Goal: Task Accomplishment & Management: Manage account settings

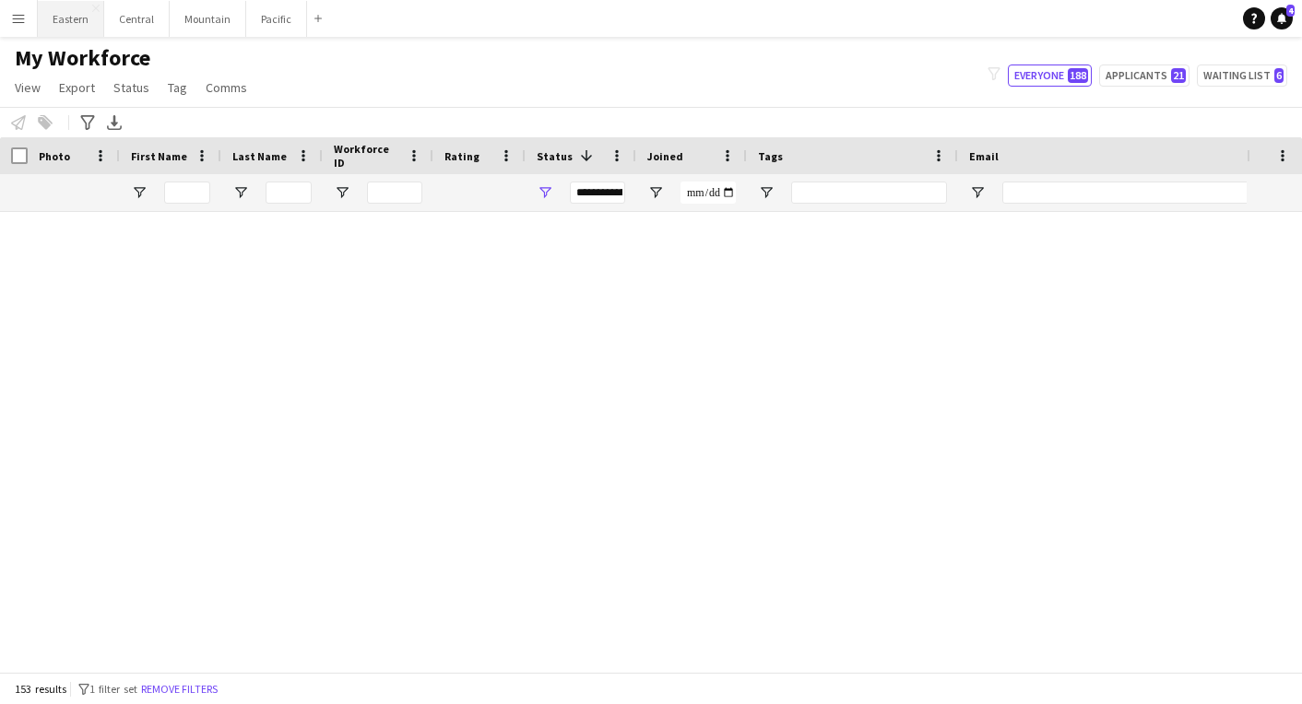
scroll to position [5384, 0]
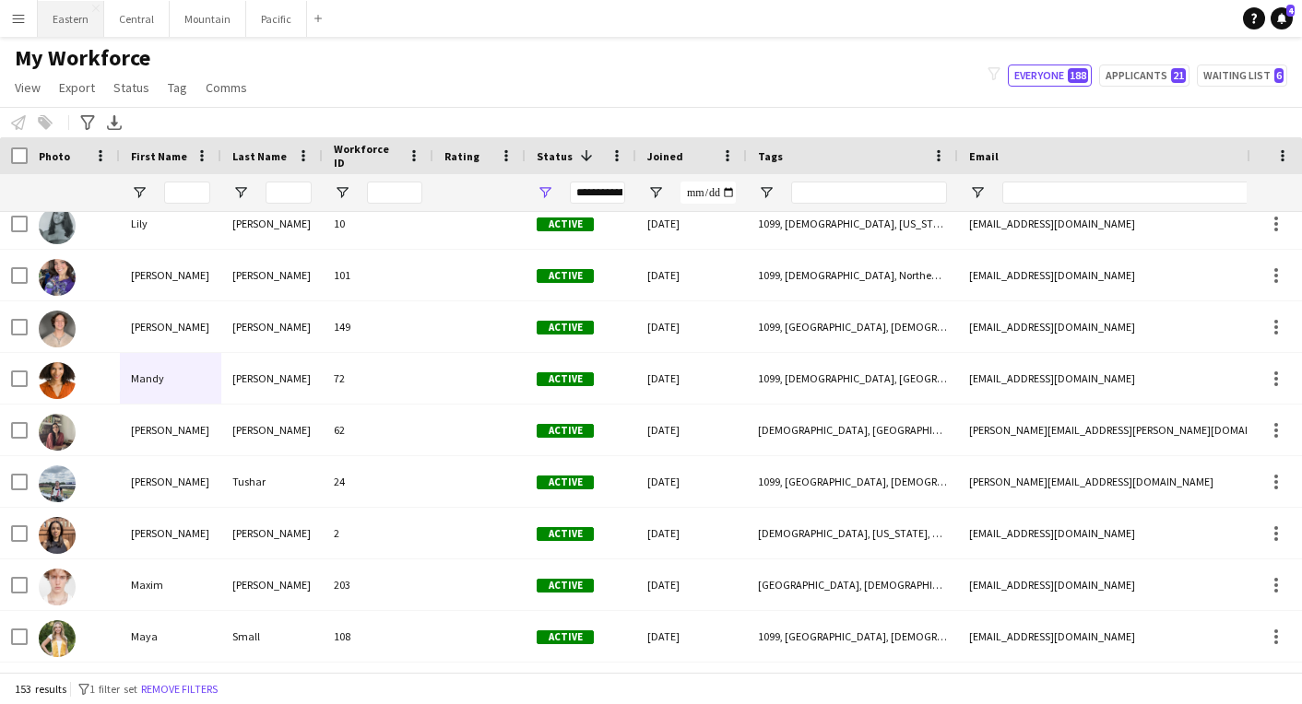
click at [77, 26] on button "Eastern Close" at bounding box center [71, 19] width 66 height 36
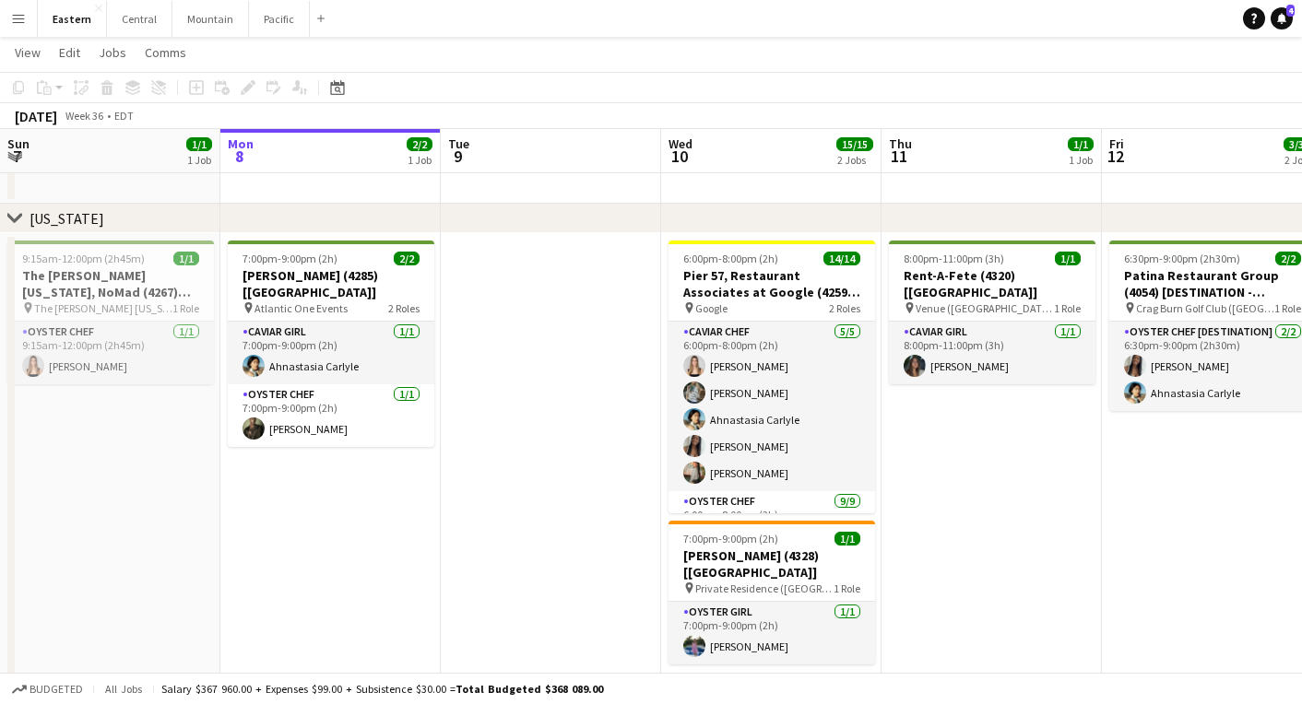
scroll to position [674, 0]
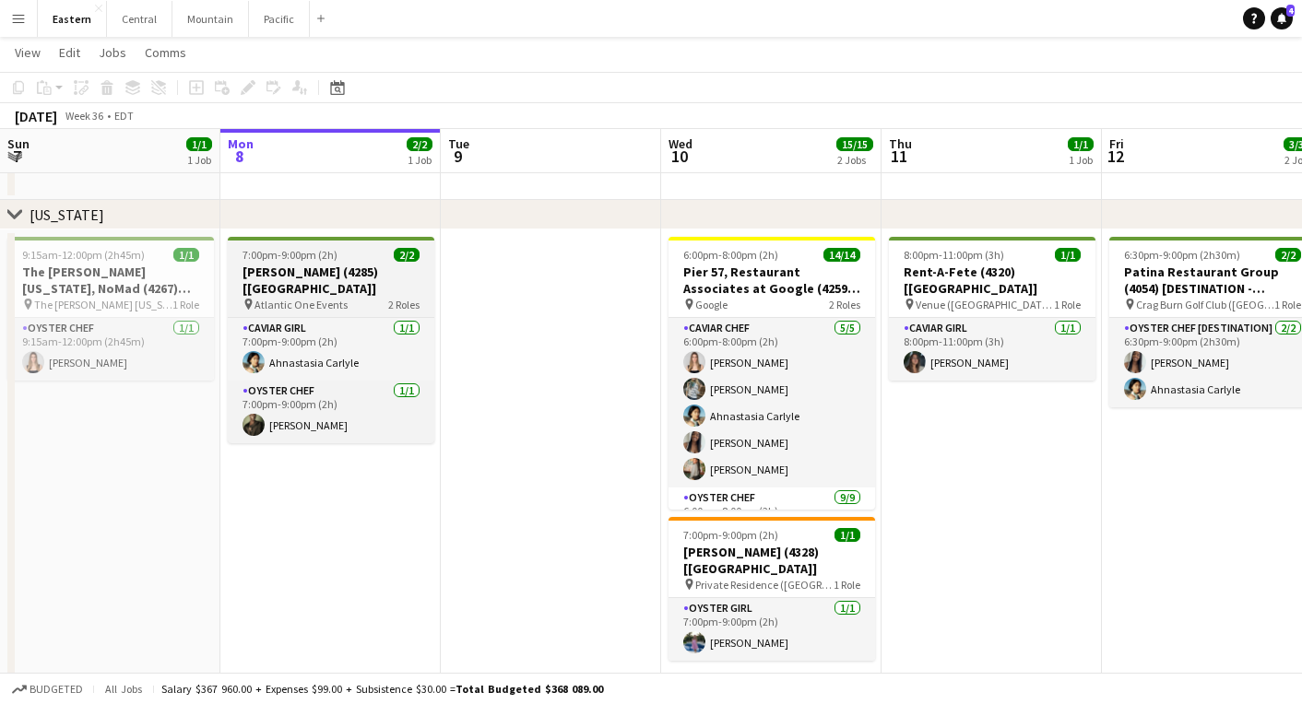
click at [273, 298] on span "Atlantic One Events" at bounding box center [300, 305] width 93 height 14
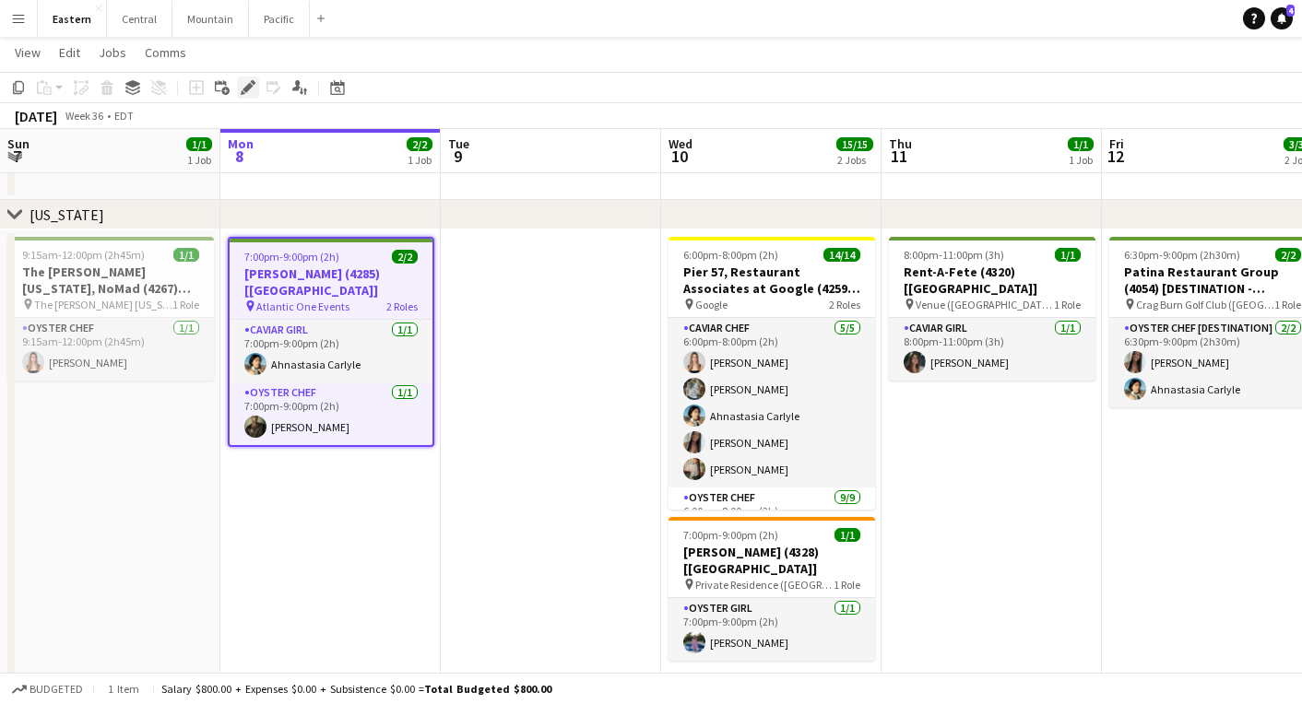
click at [247, 83] on icon "Edit" at bounding box center [248, 87] width 15 height 15
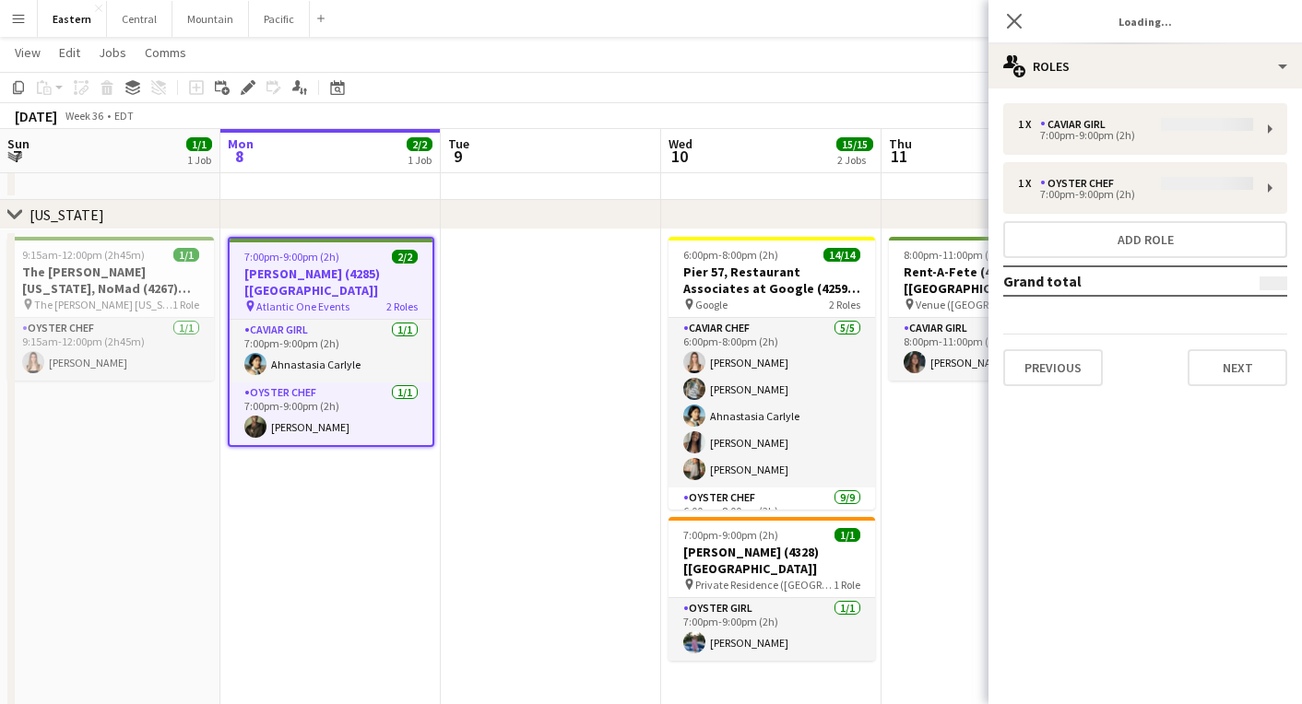
type input "**********"
click at [1223, 373] on button "Next" at bounding box center [1238, 367] width 100 height 37
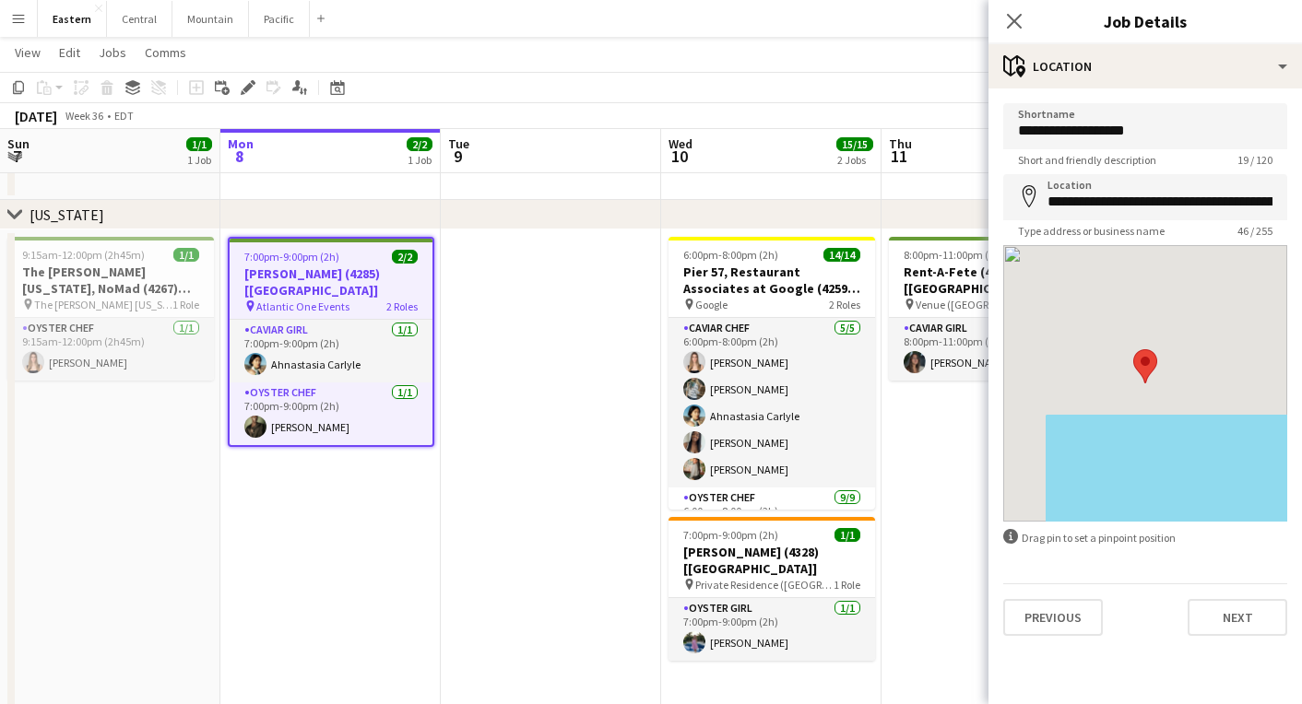
click at [1219, 643] on div "**********" at bounding box center [1144, 370] width 313 height 562
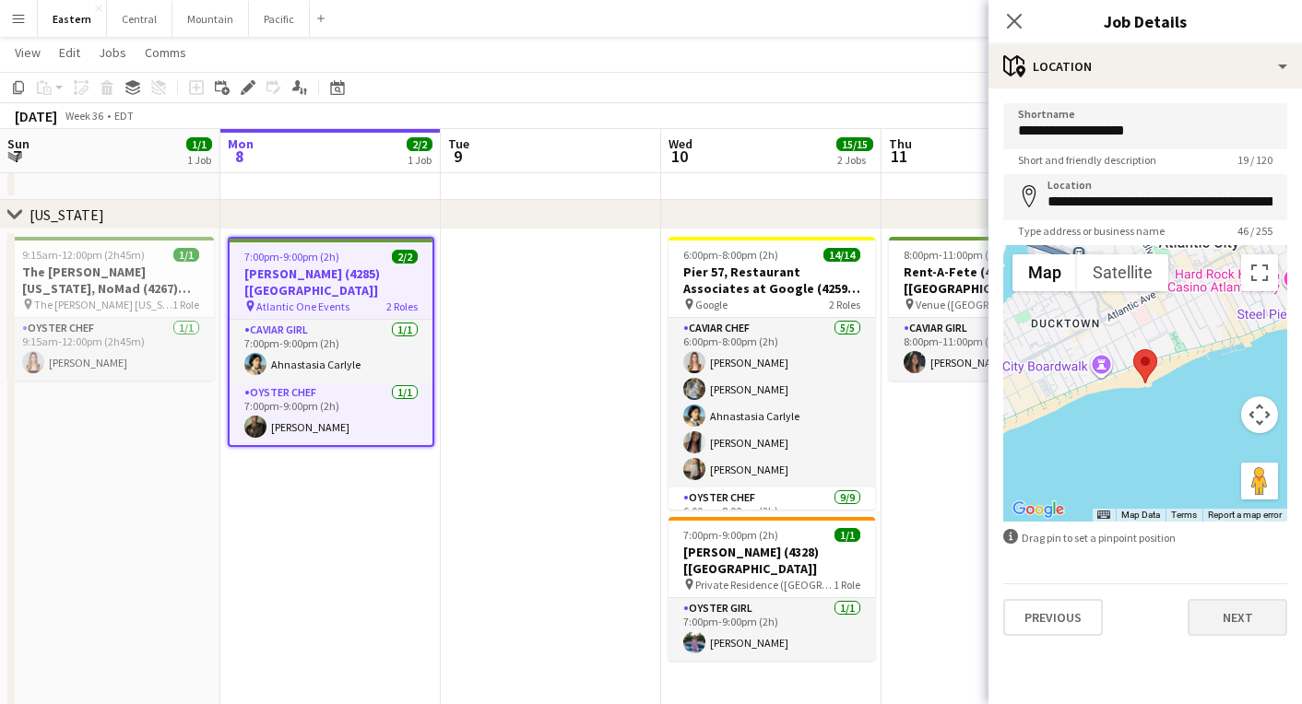
click at [1219, 621] on button "Next" at bounding box center [1238, 617] width 100 height 37
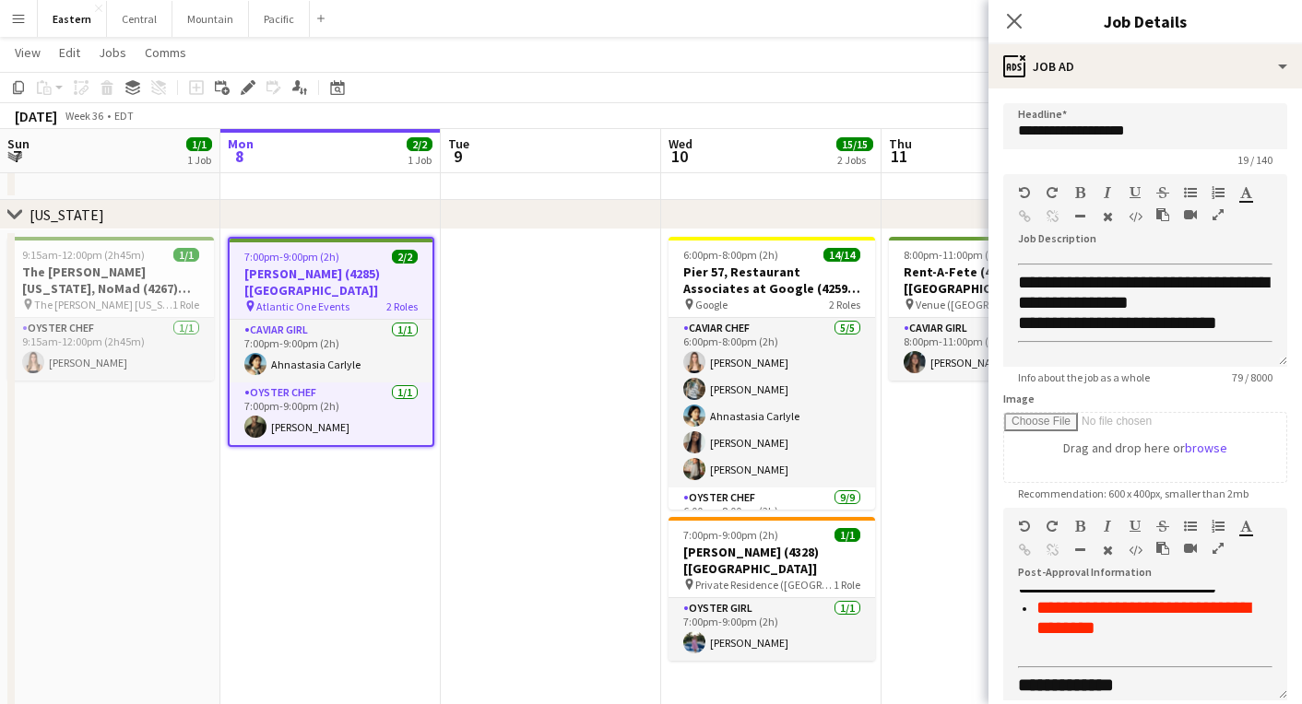
scroll to position [616, 0]
click at [1008, 20] on icon "Close pop-in" at bounding box center [1014, 21] width 18 height 18
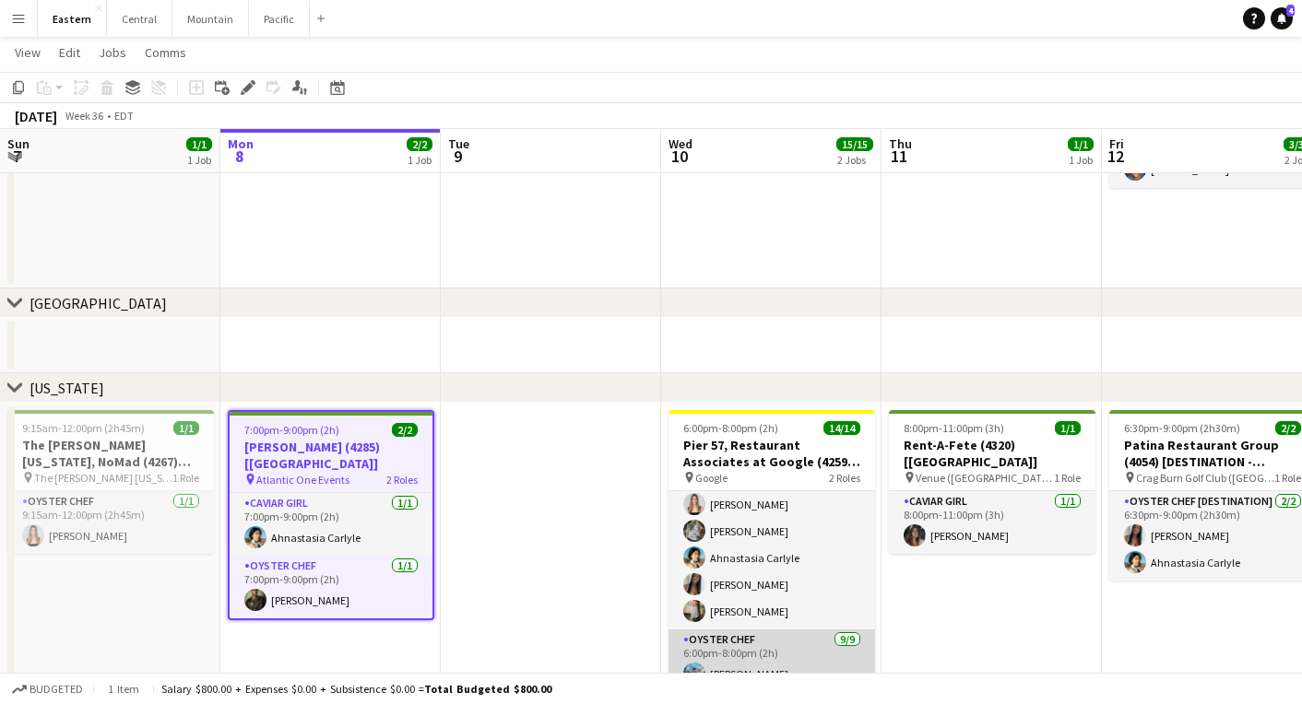
scroll to position [7, 0]
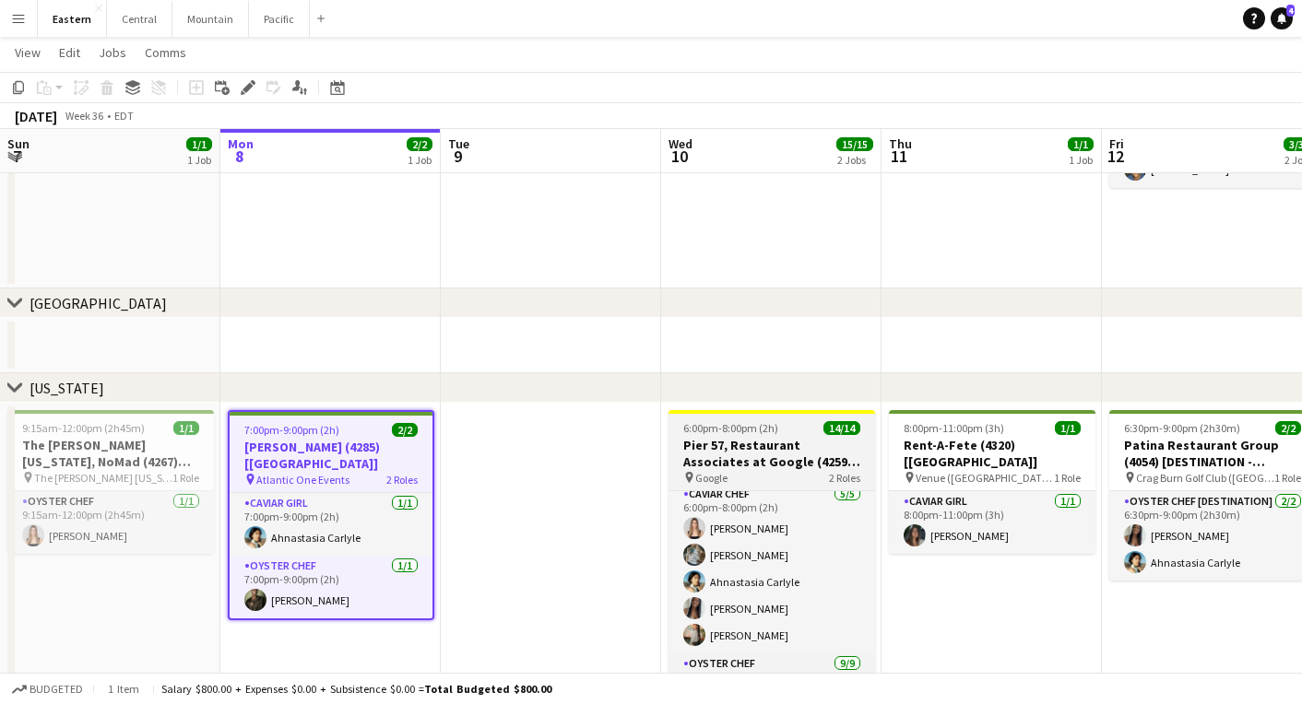
click at [729, 455] on h3 "Pier 57, Restaurant Associates at Google (4259 + 4313) [[GEOGRAPHIC_DATA]]" at bounding box center [771, 453] width 207 height 33
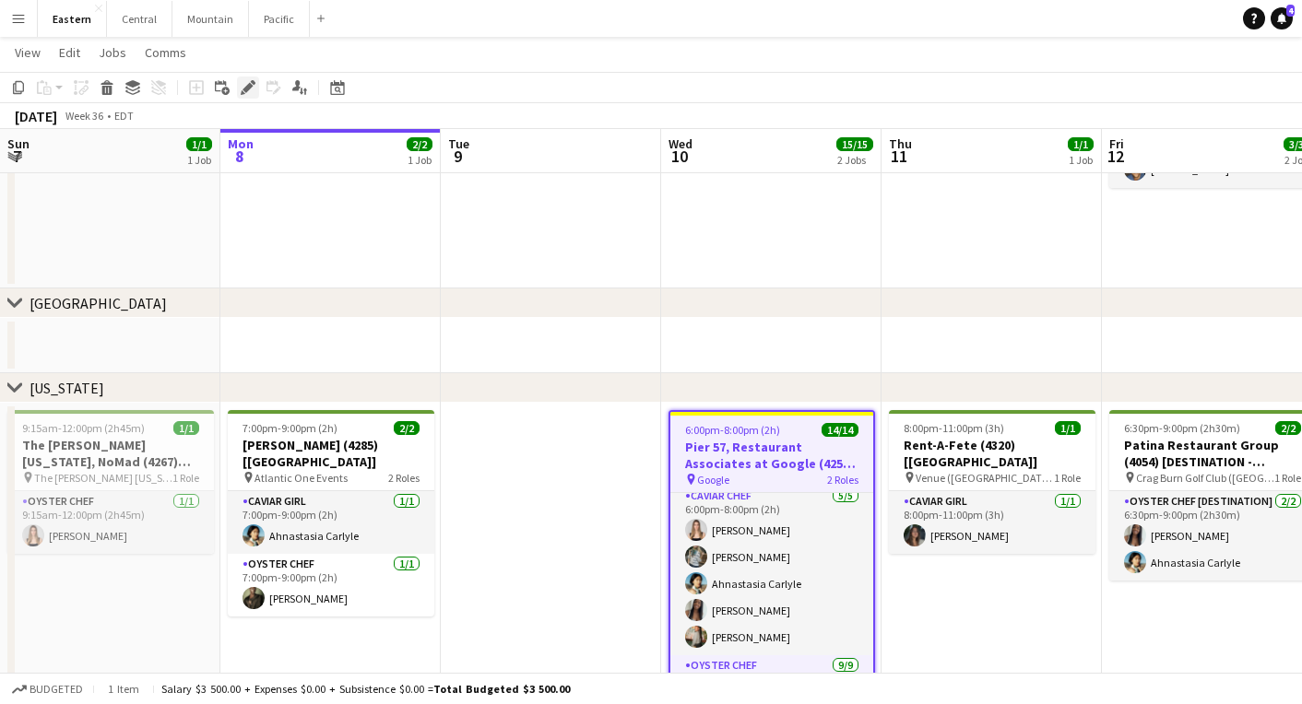
click at [251, 87] on icon at bounding box center [247, 88] width 10 height 10
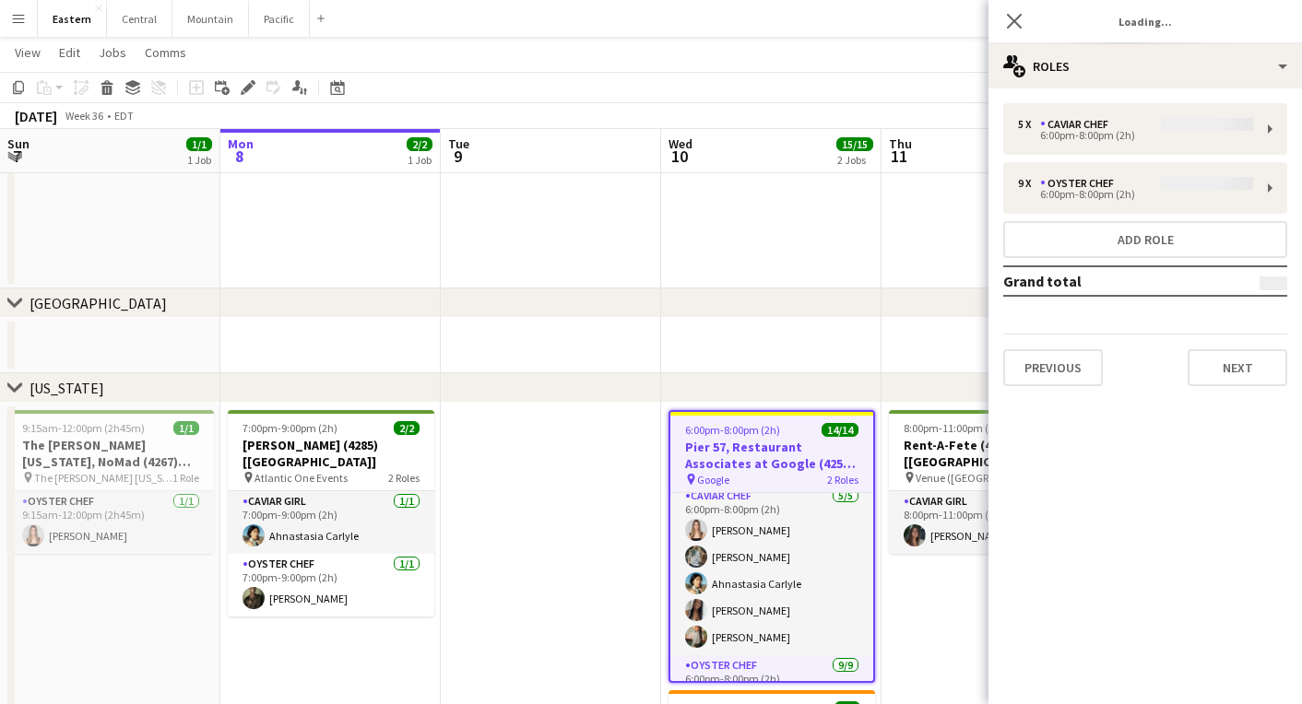
type input "**********"
click at [1255, 369] on button "Next" at bounding box center [1238, 367] width 100 height 37
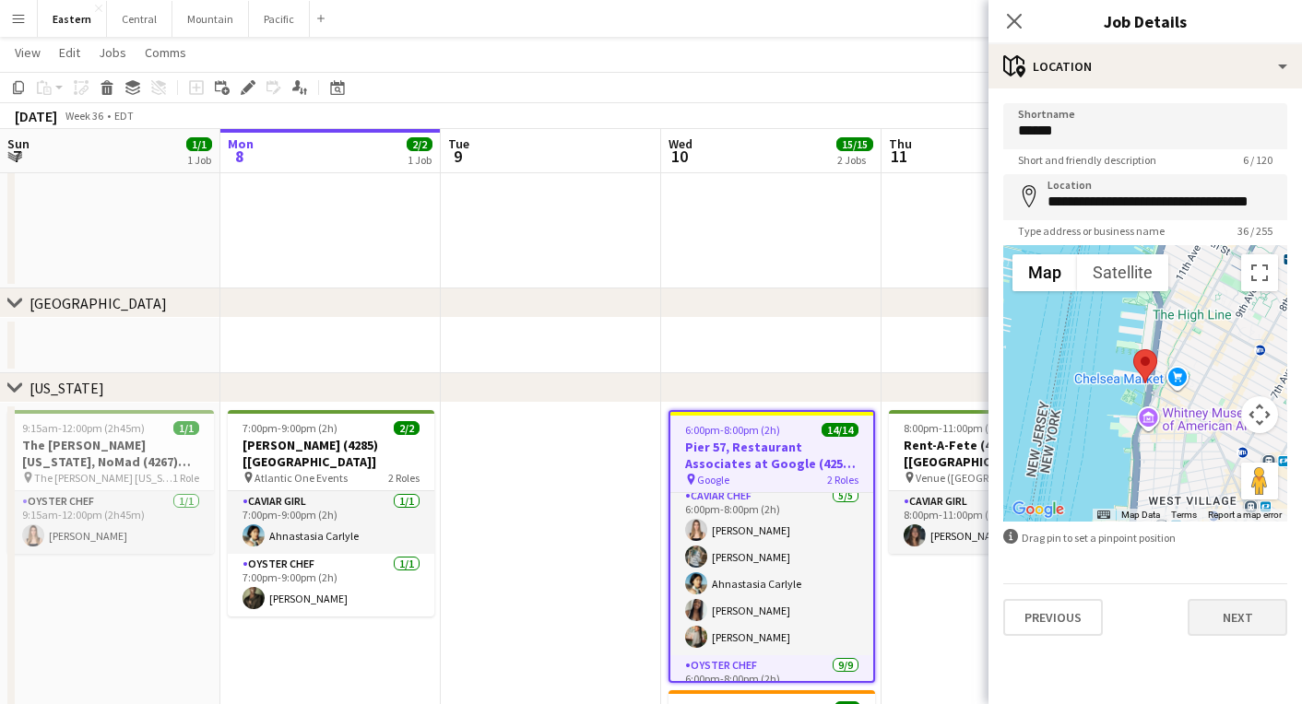
click at [1235, 615] on button "Next" at bounding box center [1238, 617] width 100 height 37
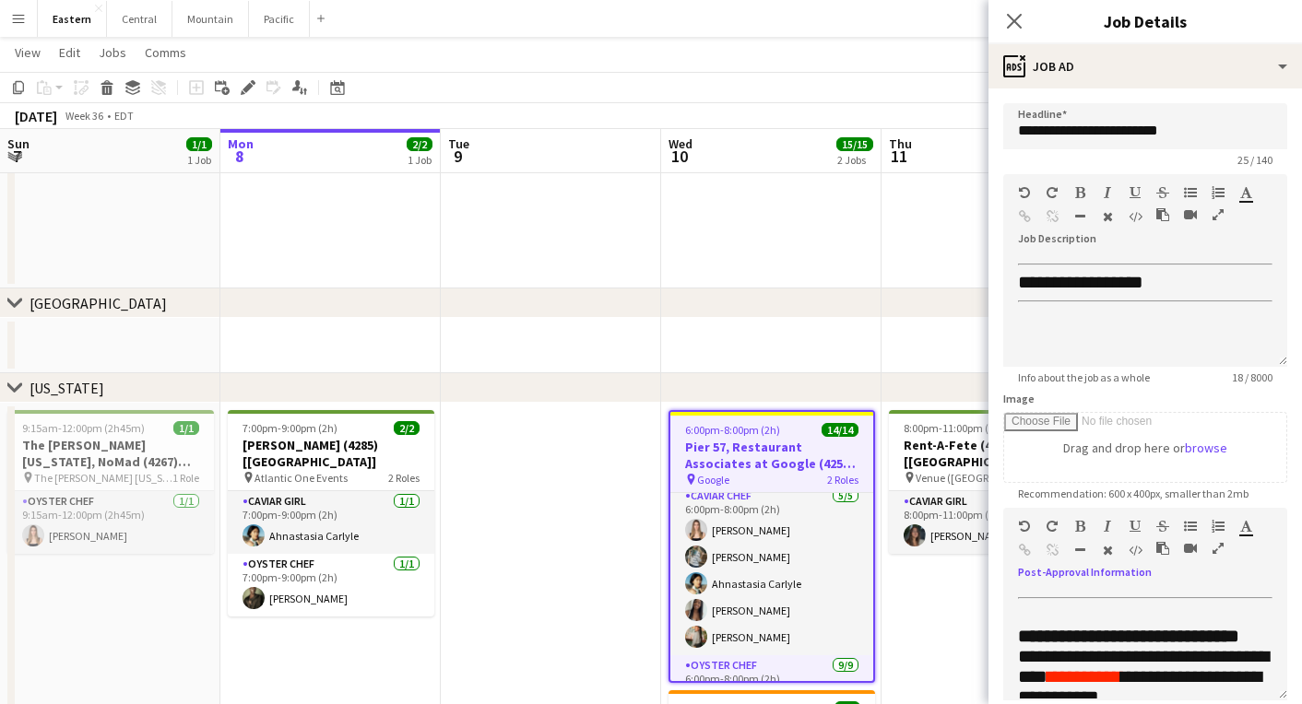
click at [1216, 548] on icon "button" at bounding box center [1217, 548] width 11 height 13
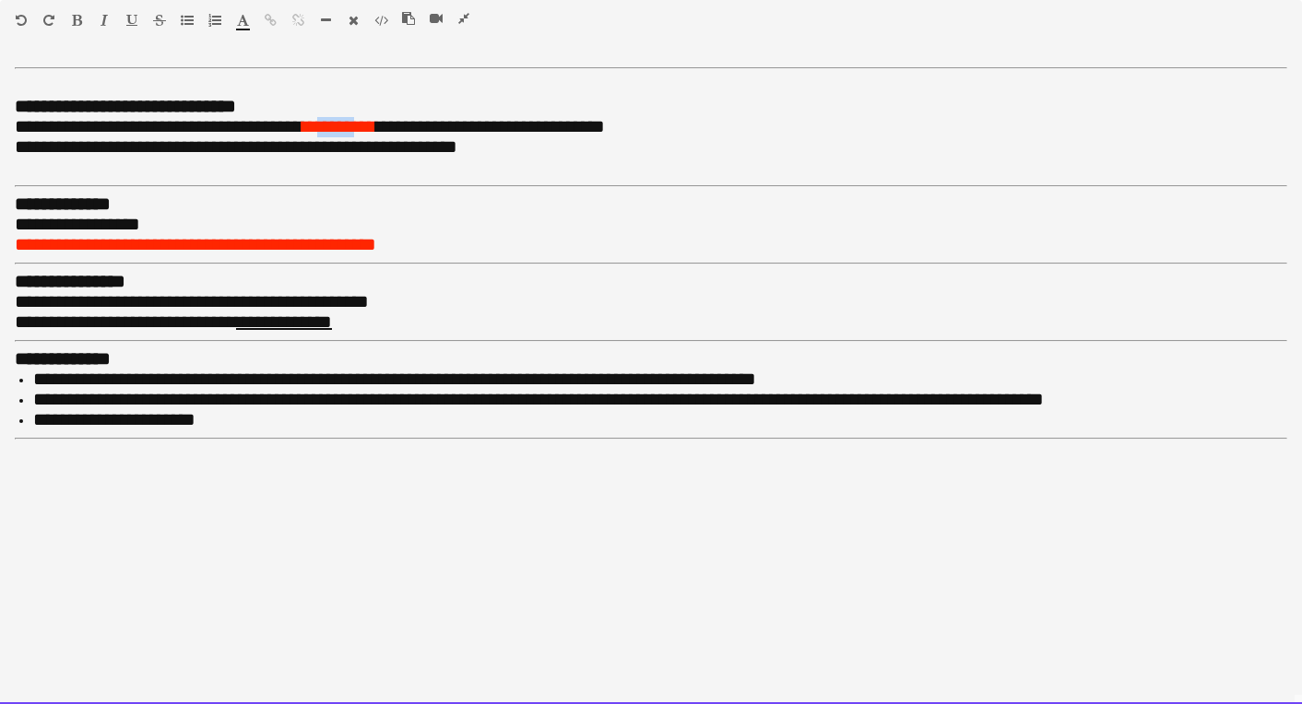
drag, startPoint x: 364, startPoint y: 124, endPoint x: 327, endPoint y: 123, distance: 36.9
click at [327, 123] on font "*********" at bounding box center [339, 126] width 74 height 18
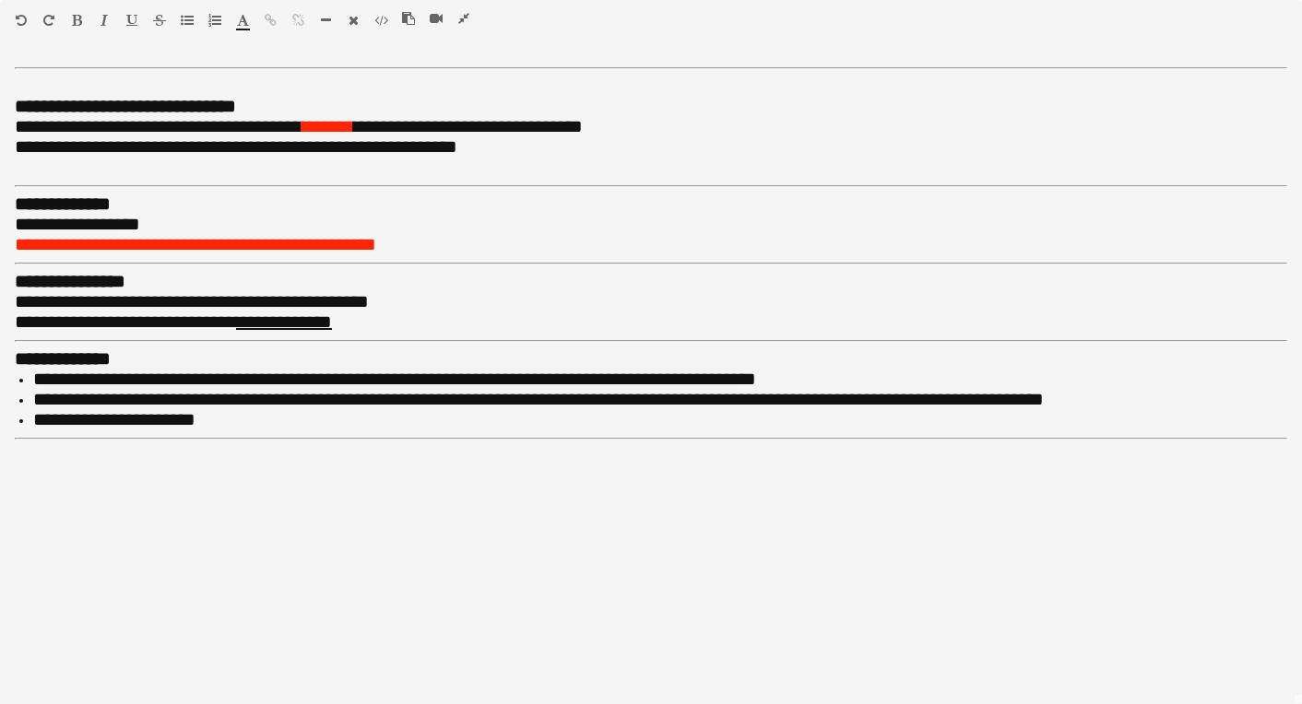
click at [467, 18] on icon "button" at bounding box center [463, 18] width 11 height 13
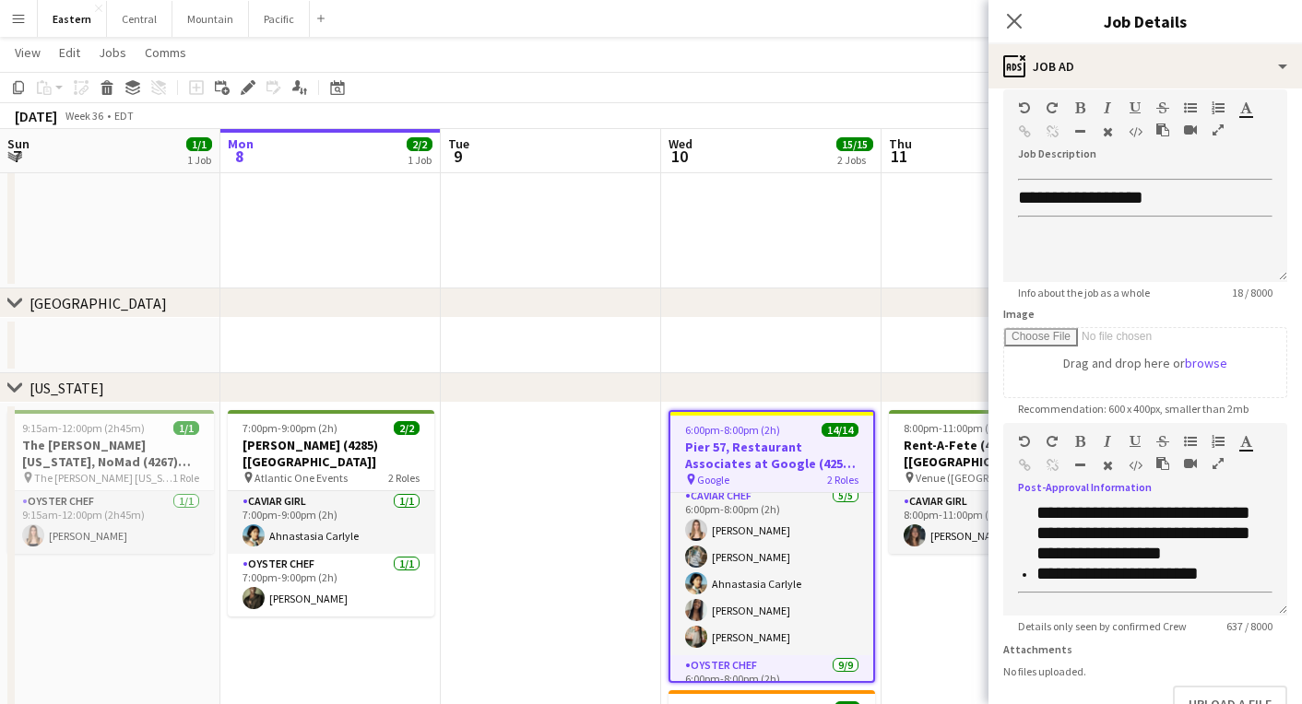
scroll to position [86, 0]
click at [775, 461] on h3 "Pier 57, Restaurant Associates at Google (4259 + 4313) [[GEOGRAPHIC_DATA]]" at bounding box center [771, 455] width 203 height 33
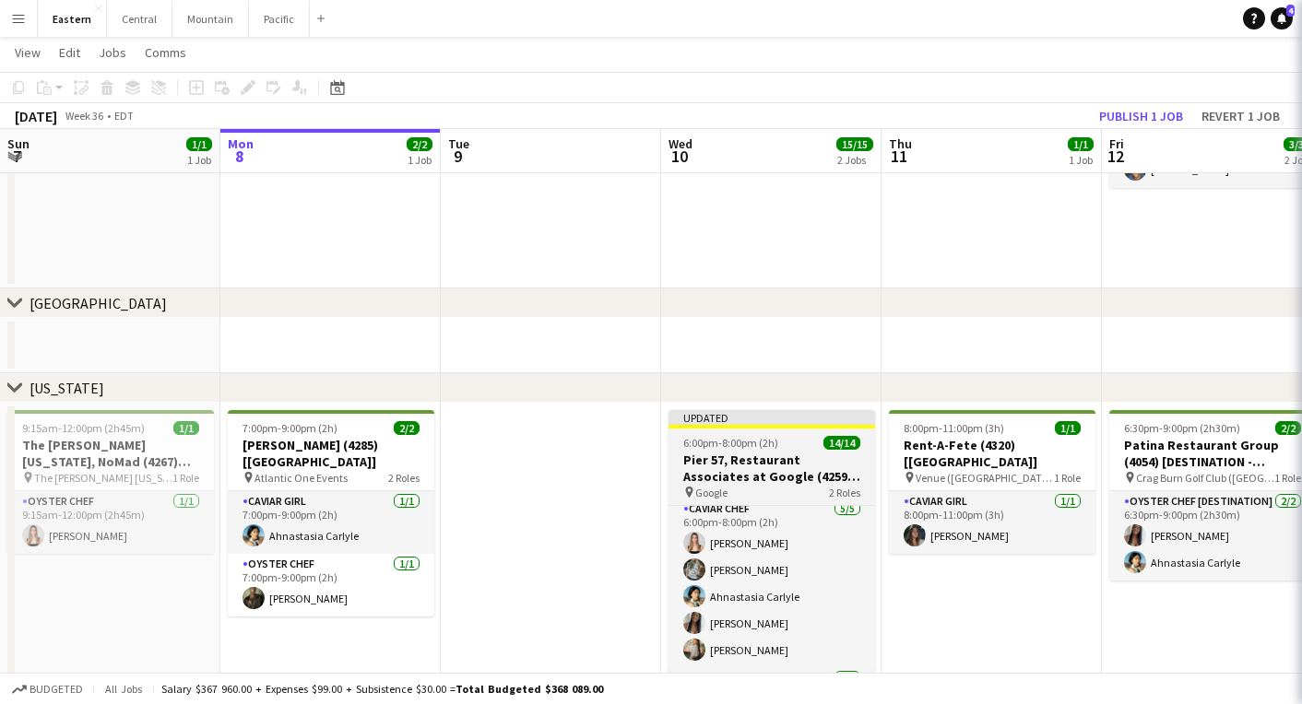
click at [775, 461] on h3 "Pier 57, Restaurant Associates at Google (4259 + 4313) [[GEOGRAPHIC_DATA]]" at bounding box center [771, 468] width 207 height 33
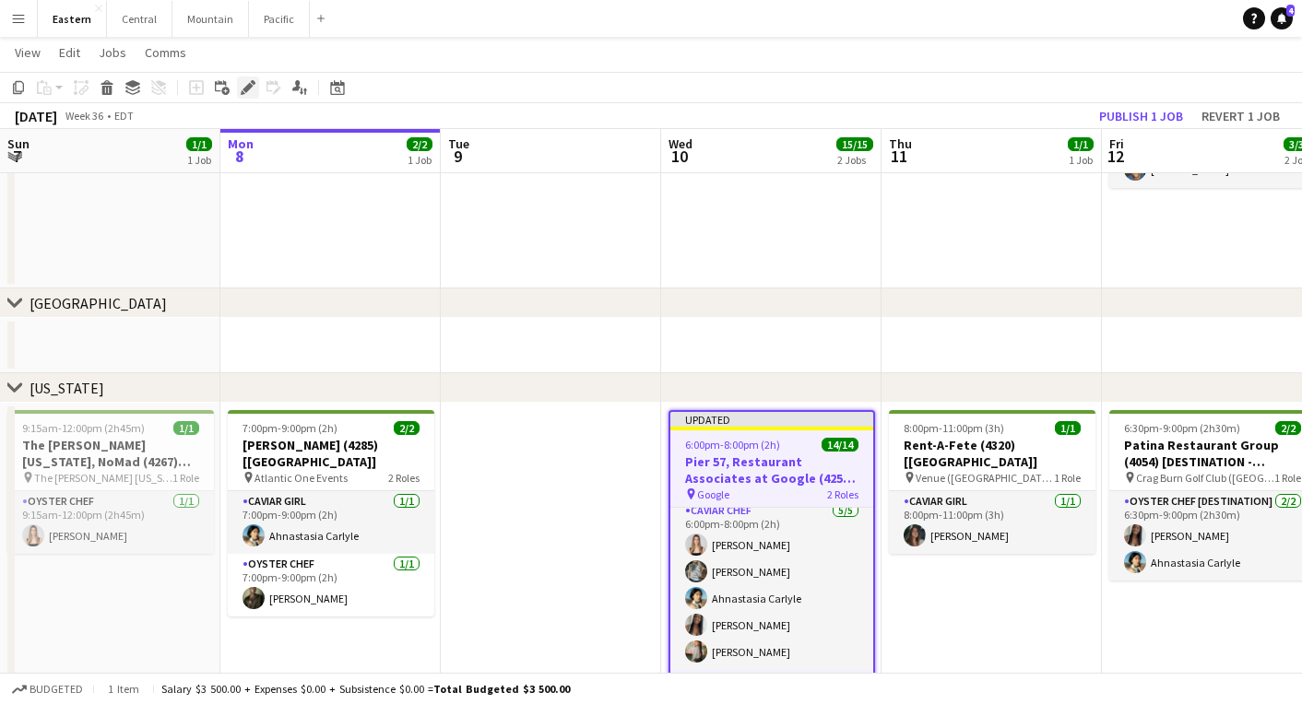
click at [244, 84] on icon "Edit" at bounding box center [248, 87] width 15 height 15
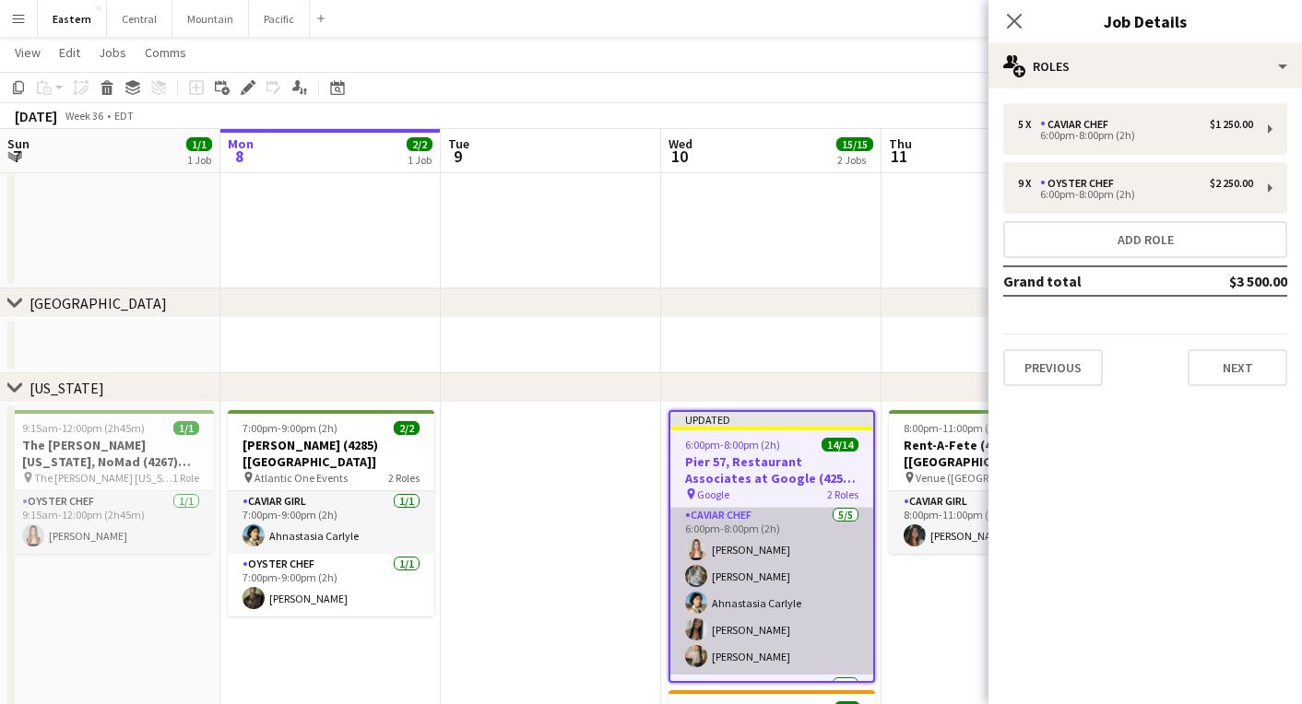
scroll to position [0, 0]
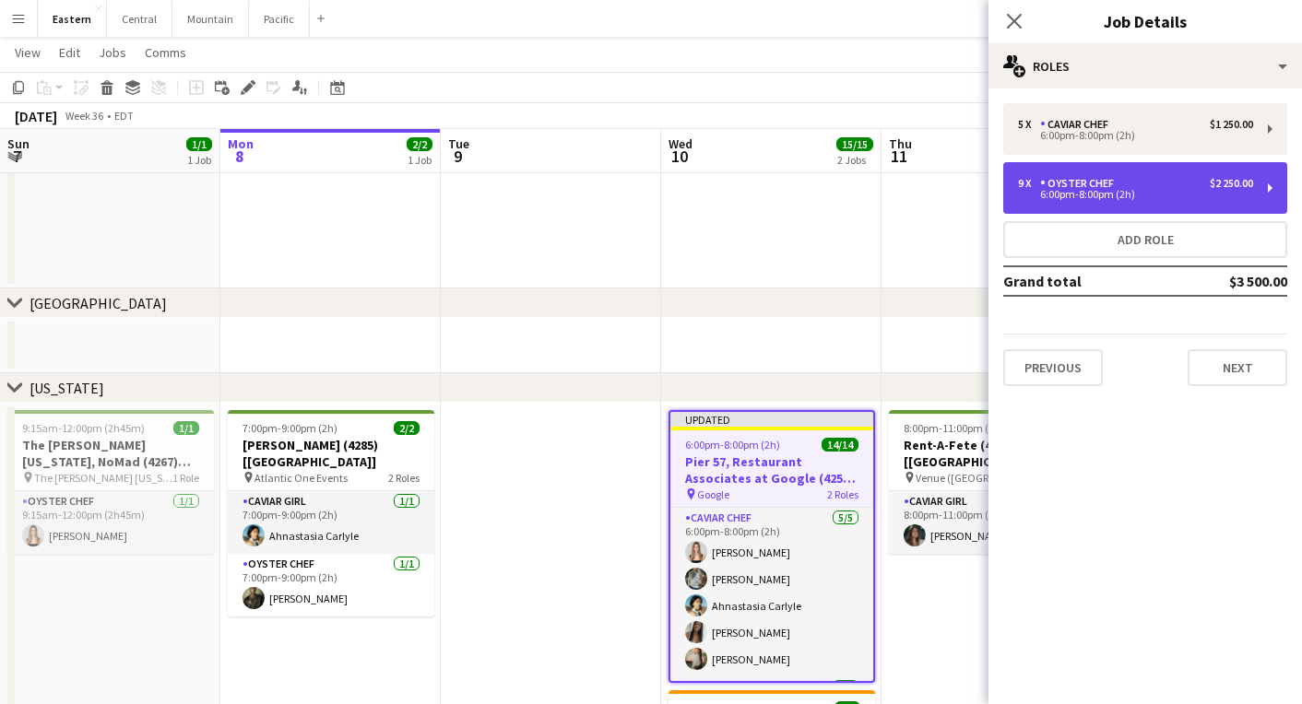
click at [1164, 205] on div "9 x Oyster Chef $2 250.00 6:00pm-8:00pm (2h)" at bounding box center [1145, 188] width 284 height 52
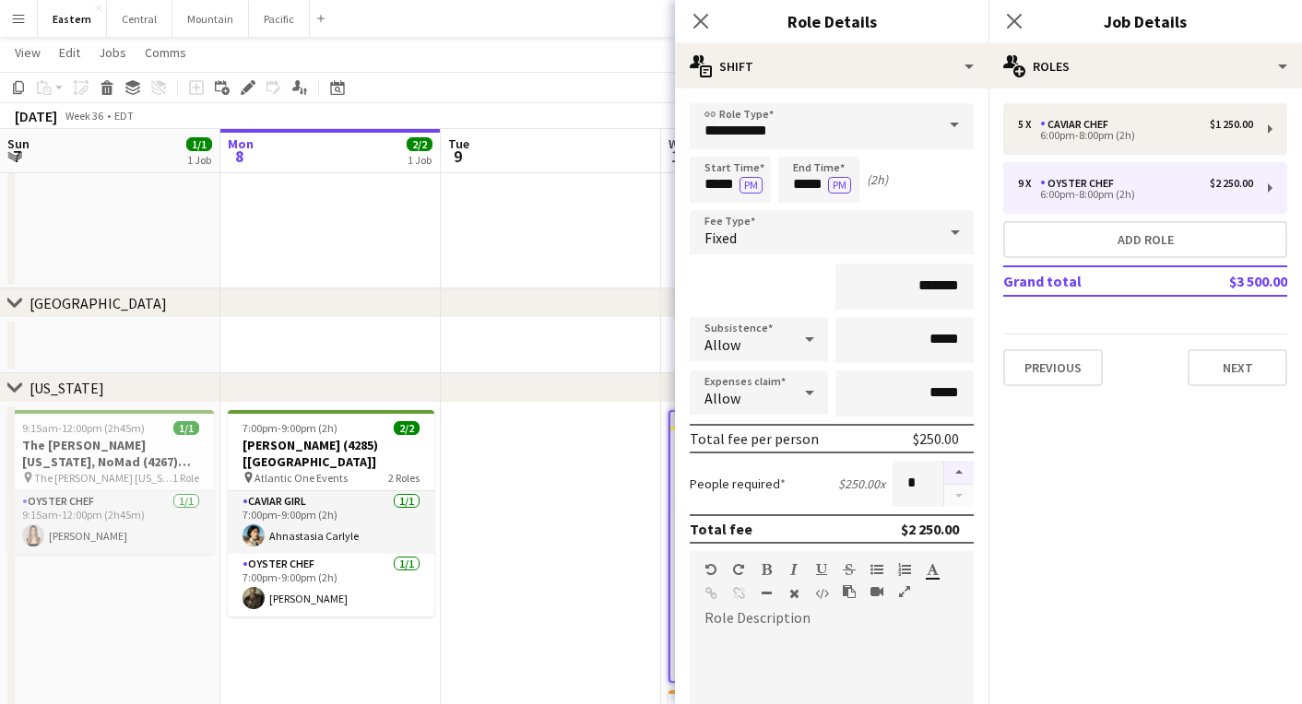
click at [958, 466] on button "button" at bounding box center [959, 473] width 30 height 24
type input "**"
click at [703, 22] on icon at bounding box center [701, 21] width 18 height 18
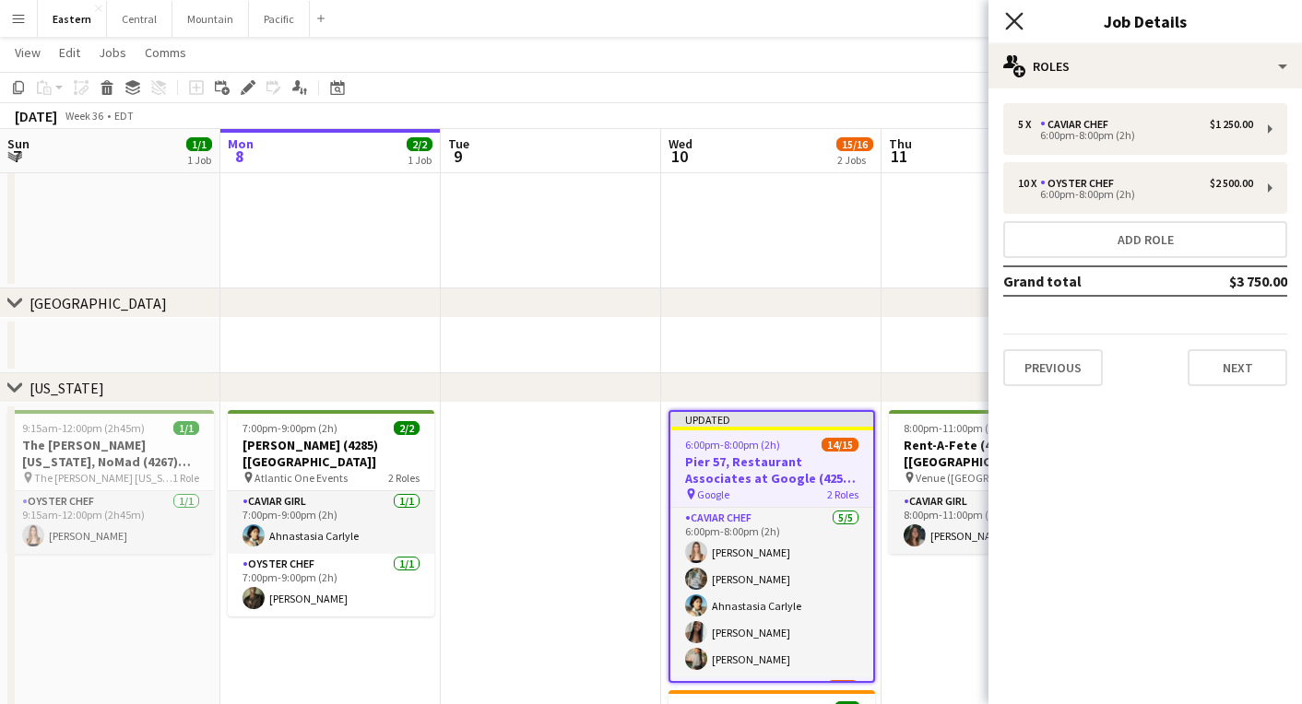
click at [1012, 21] on icon "Close pop-in" at bounding box center [1014, 21] width 18 height 18
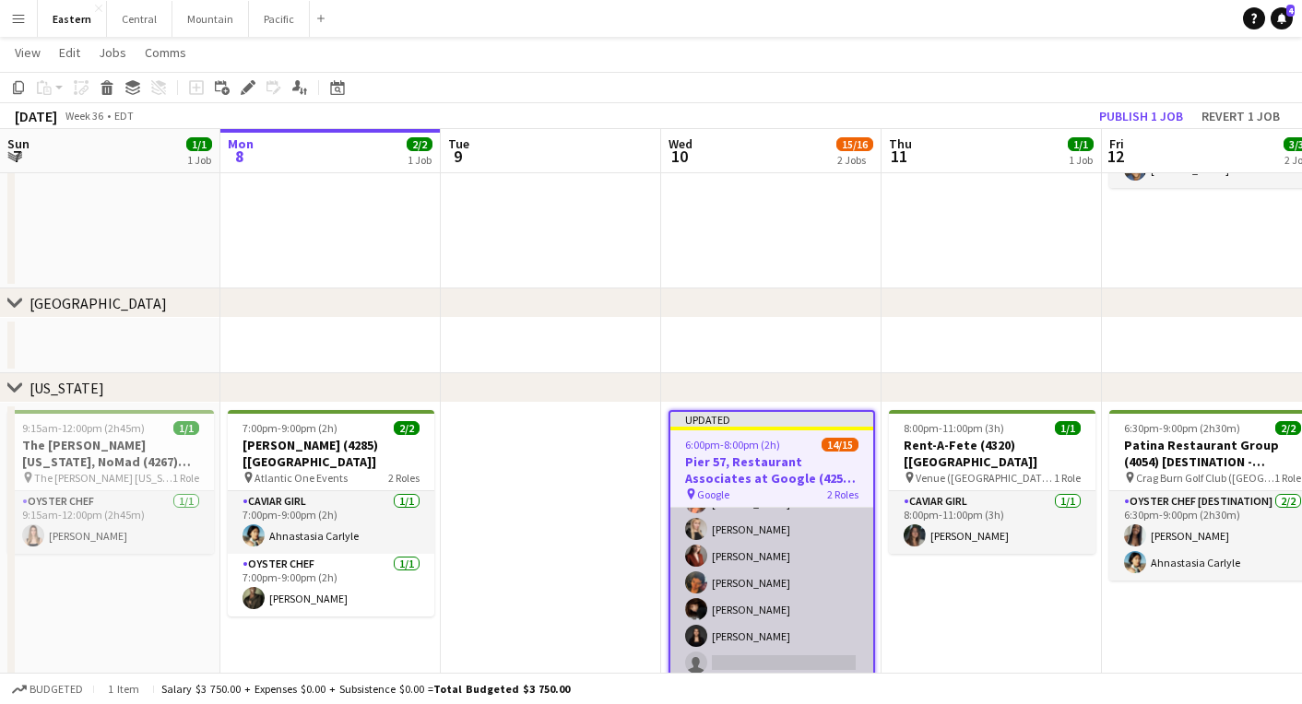
scroll to position [300, 0]
click at [726, 646] on app-card-role "Oyster Chef 5A [DATE] 6:00pm-8:00pm (2h) [PERSON_NAME] [PERSON_NAME] [PERSON_NA…" at bounding box center [771, 529] width 203 height 303
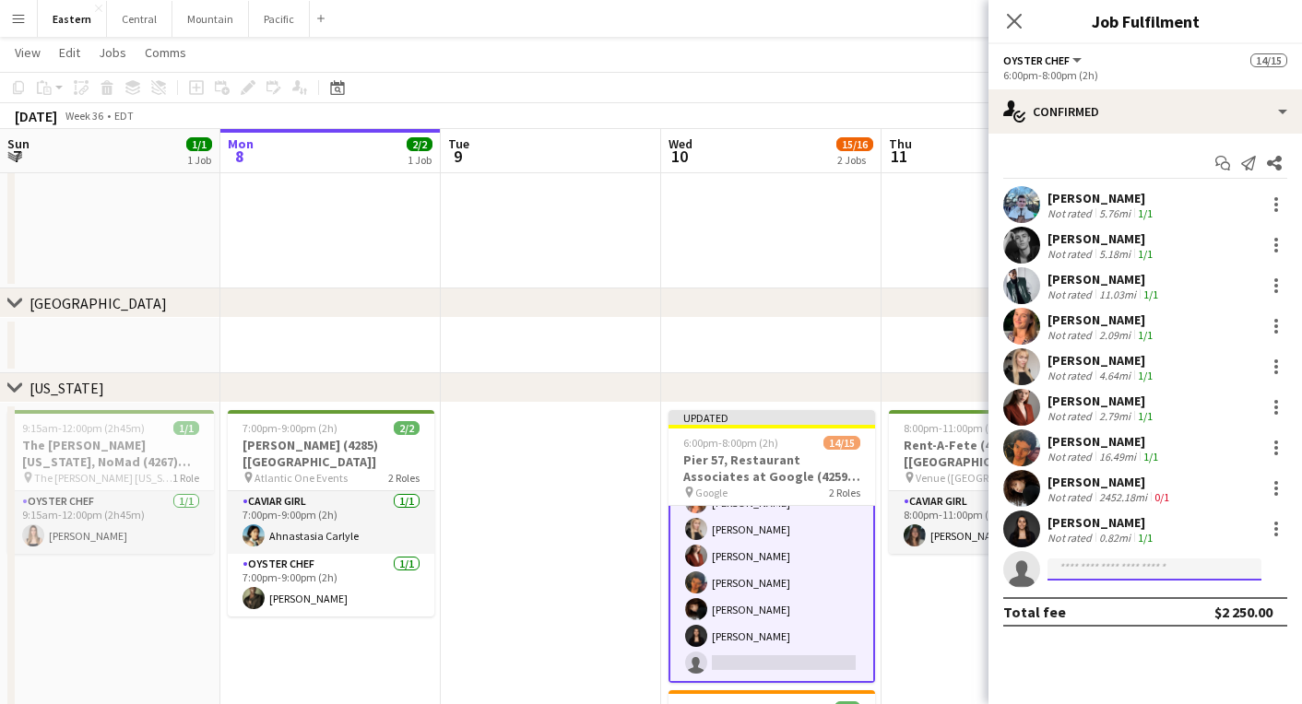
click at [1070, 571] on input at bounding box center [1154, 570] width 214 height 22
type input "*****"
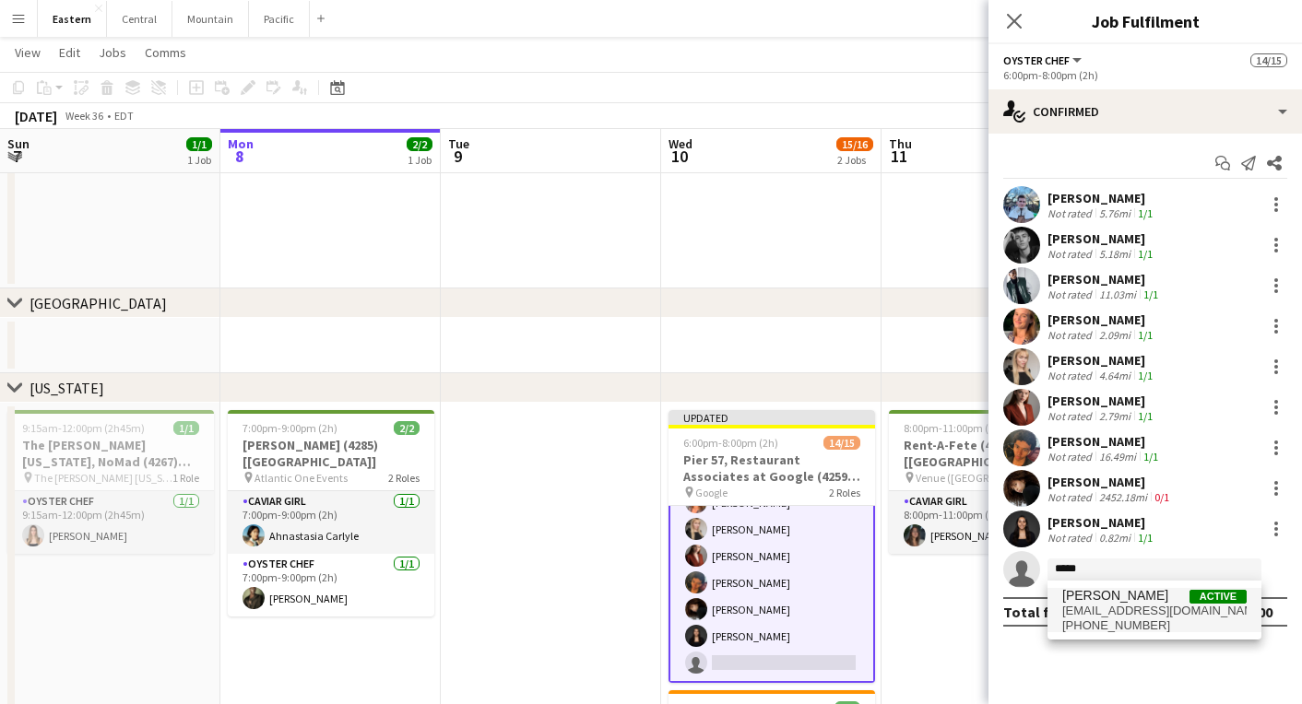
drag, startPoint x: 1111, startPoint y: 592, endPoint x: 1154, endPoint y: 624, distance: 54.0
click at [1154, 624] on span "[PHONE_NUMBER]" at bounding box center [1154, 626] width 184 height 15
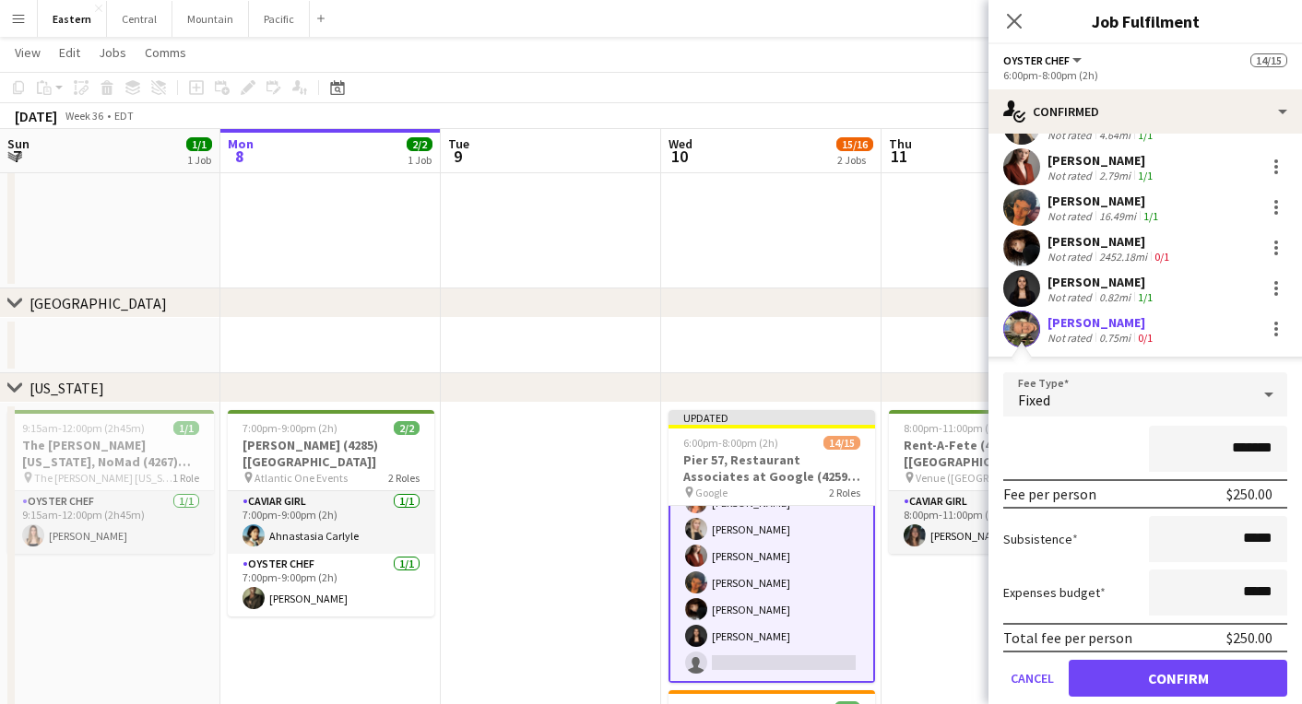
scroll to position [302, 0]
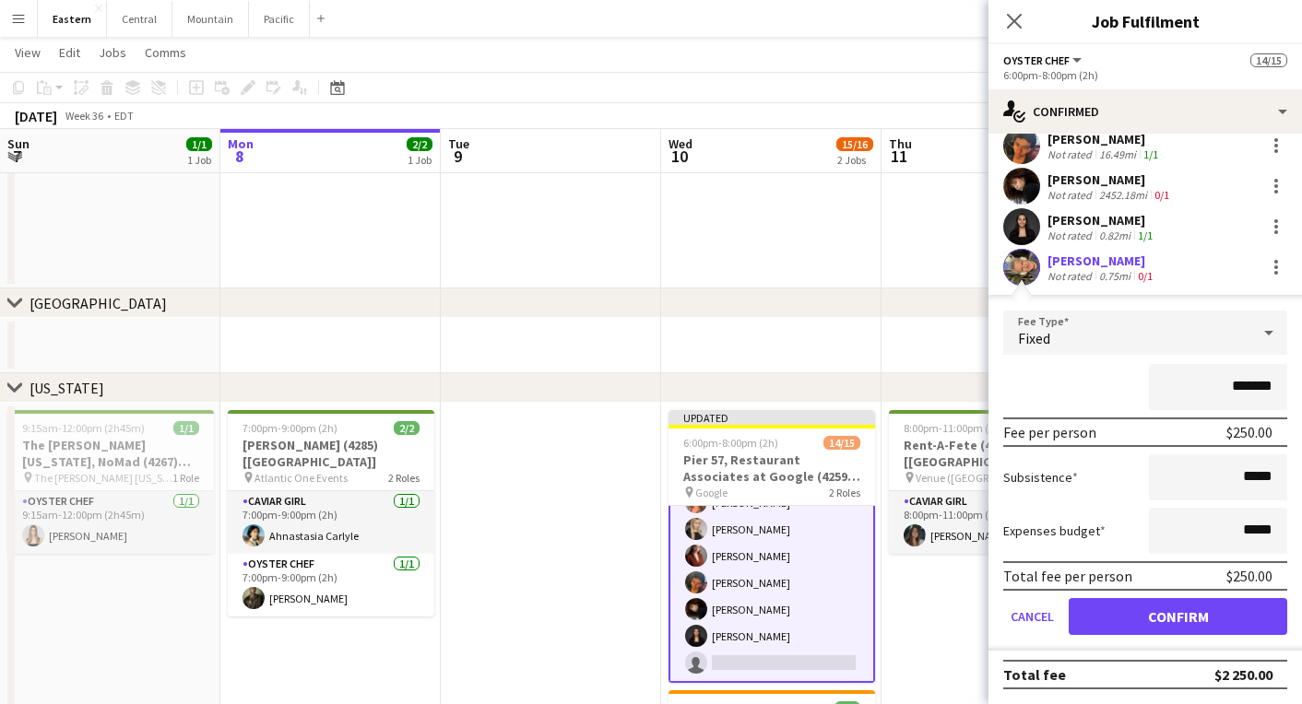
click at [1213, 342] on div "Fixed" at bounding box center [1126, 333] width 247 height 44
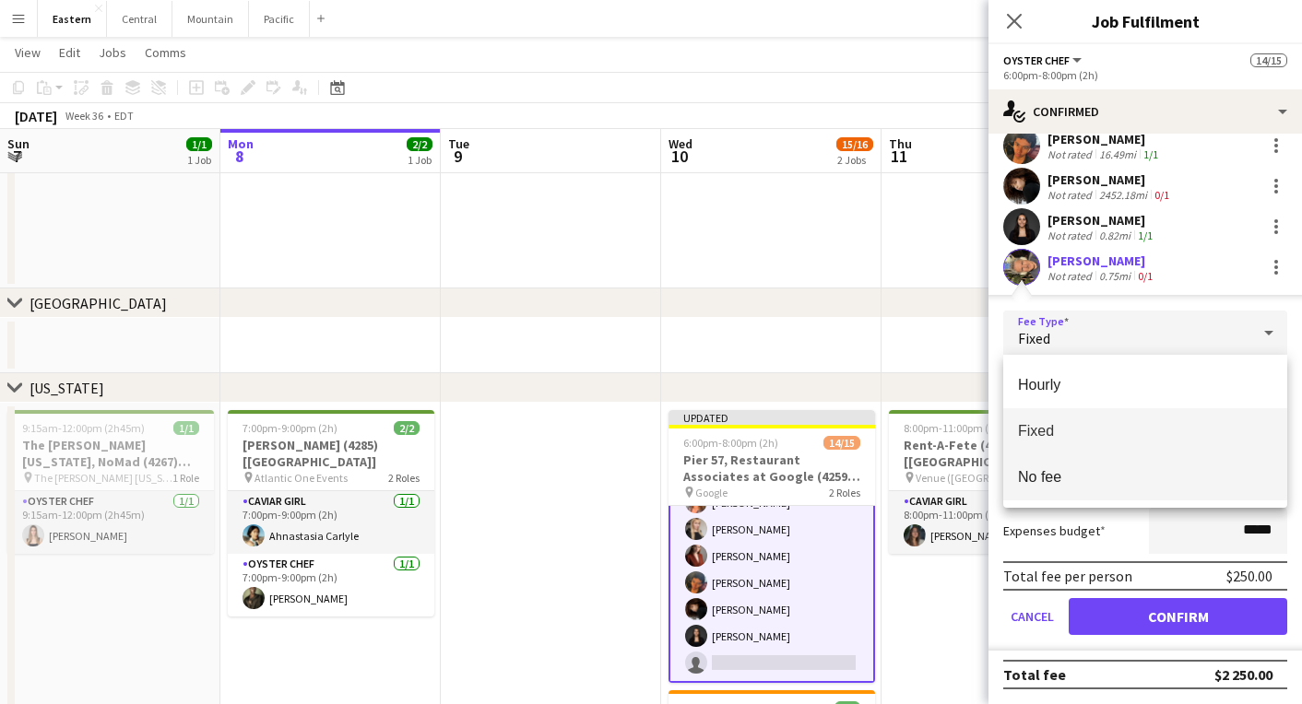
click at [1160, 483] on span "No fee" at bounding box center [1145, 477] width 254 height 18
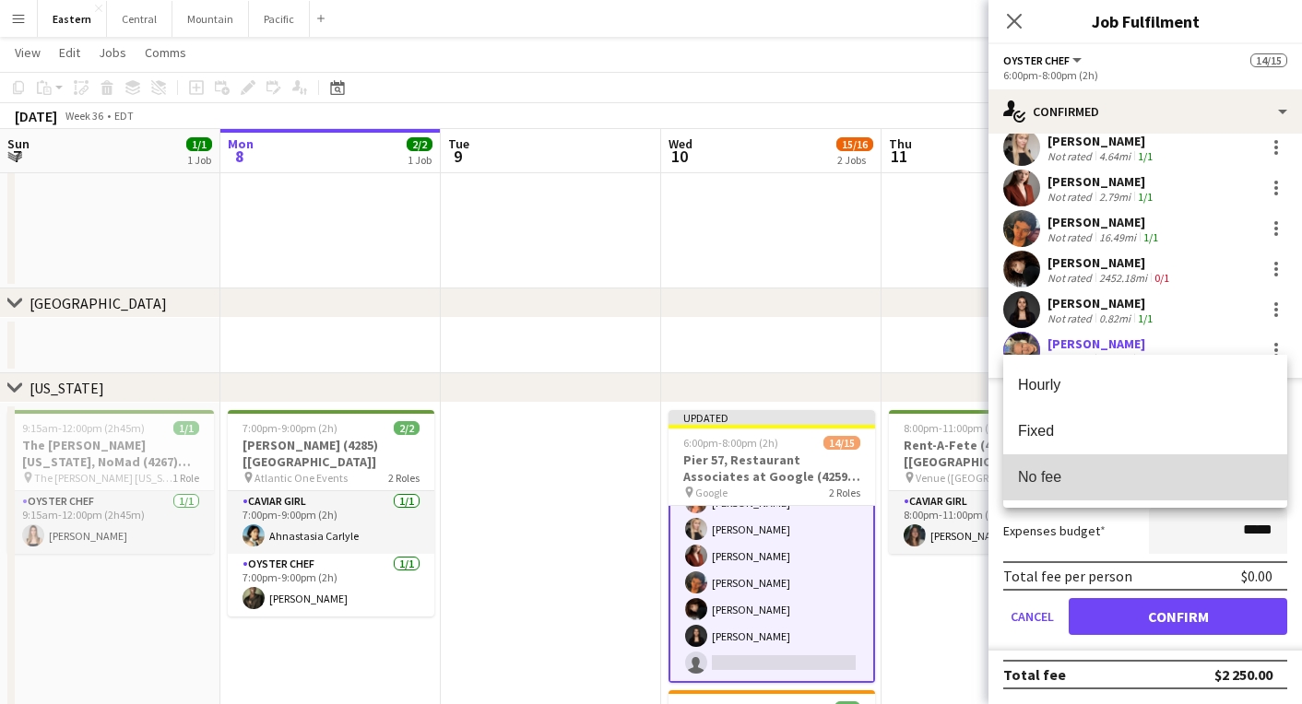
scroll to position [212, 0]
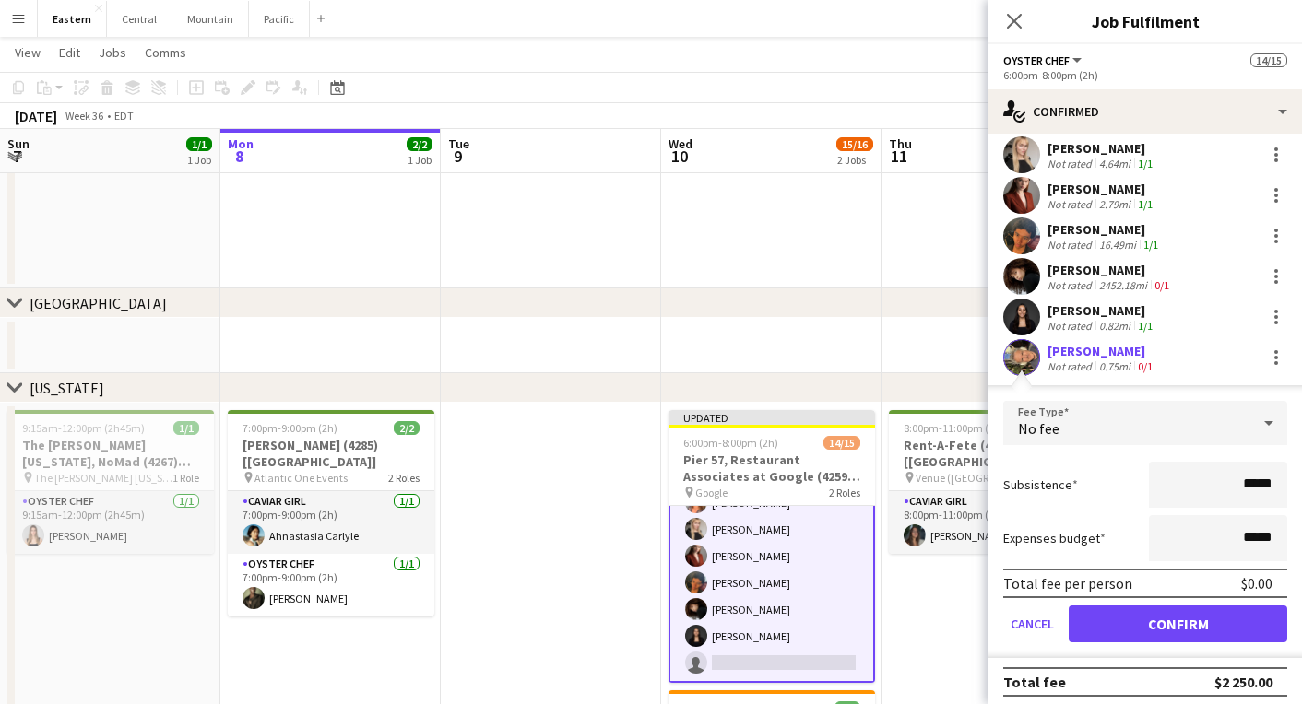
click at [1142, 608] on button "Confirm" at bounding box center [1178, 624] width 219 height 37
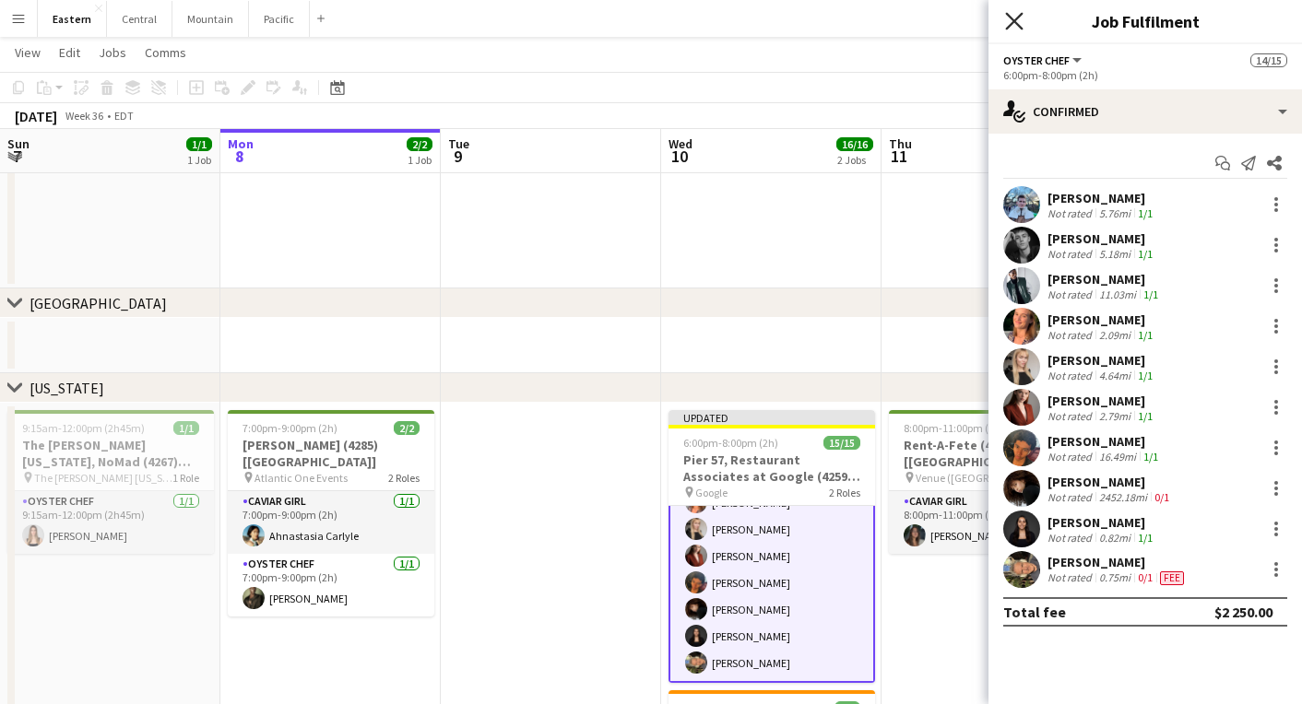
click at [1013, 25] on icon "Close pop-in" at bounding box center [1014, 21] width 18 height 18
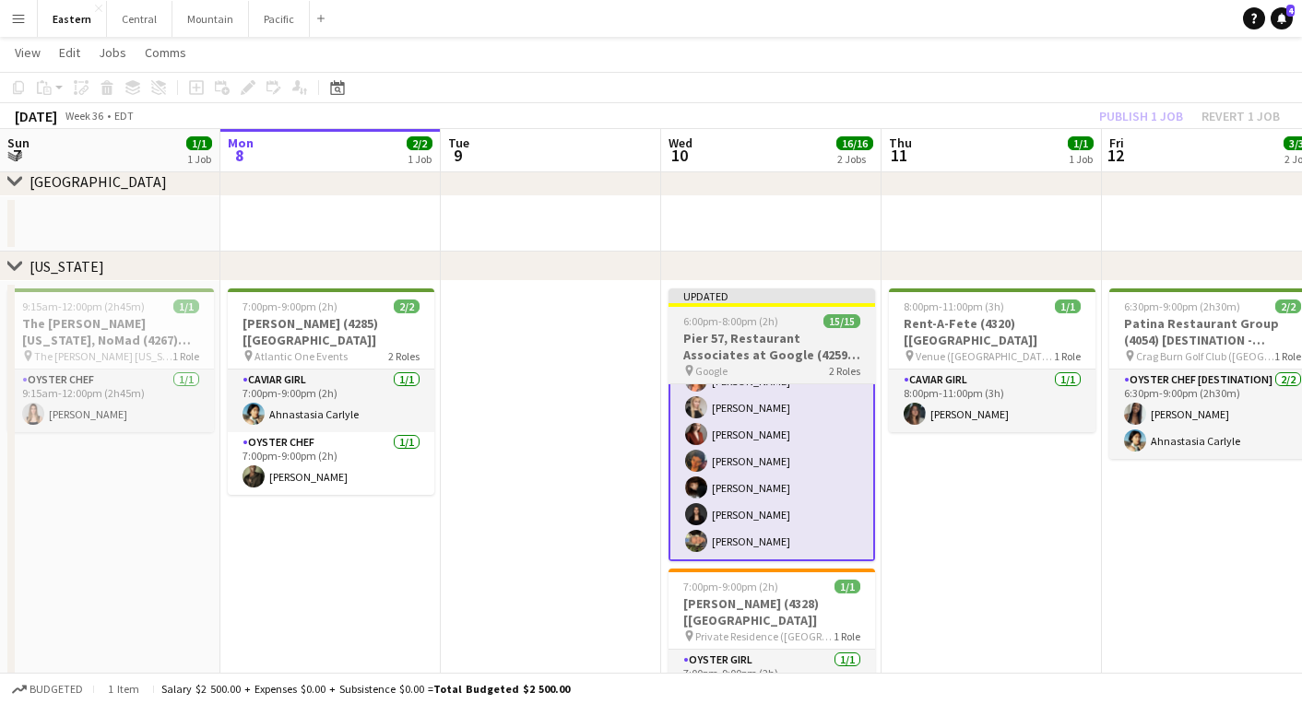
scroll to position [628, 0]
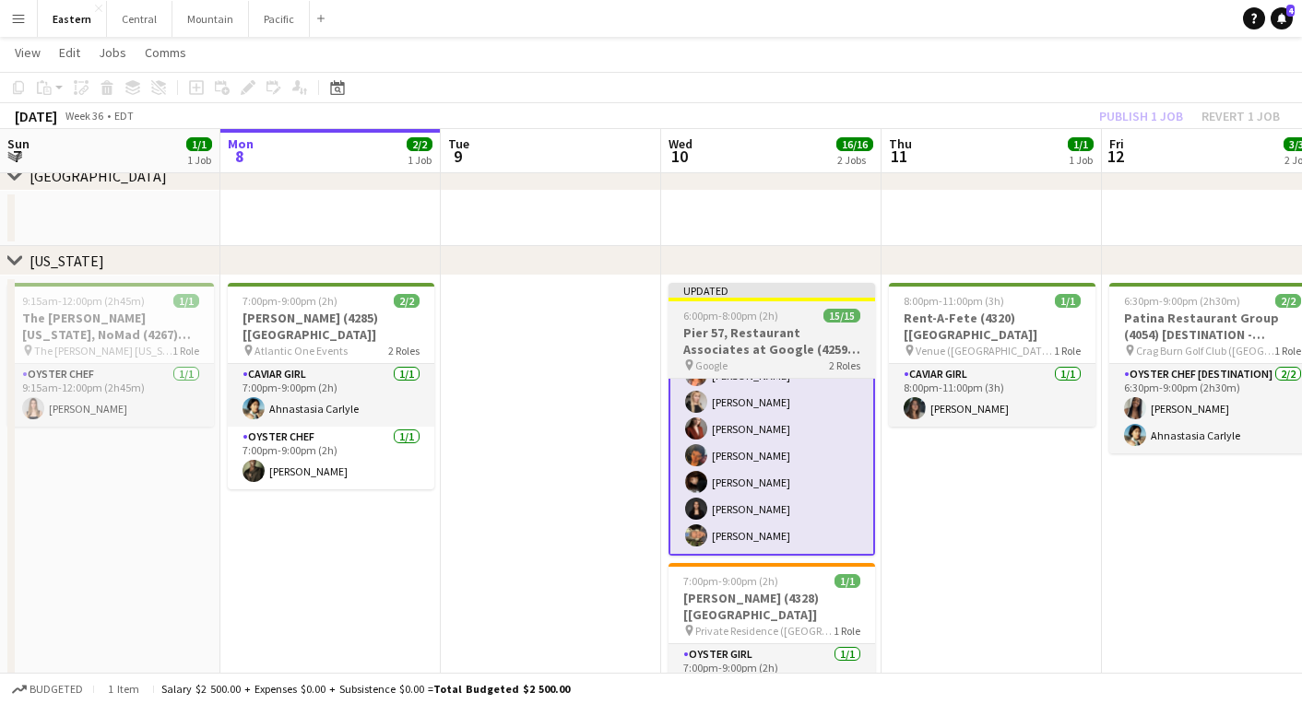
click at [783, 357] on h3 "Pier 57, Restaurant Associates at Google (4259 + 4313) [[GEOGRAPHIC_DATA]]" at bounding box center [771, 341] width 207 height 33
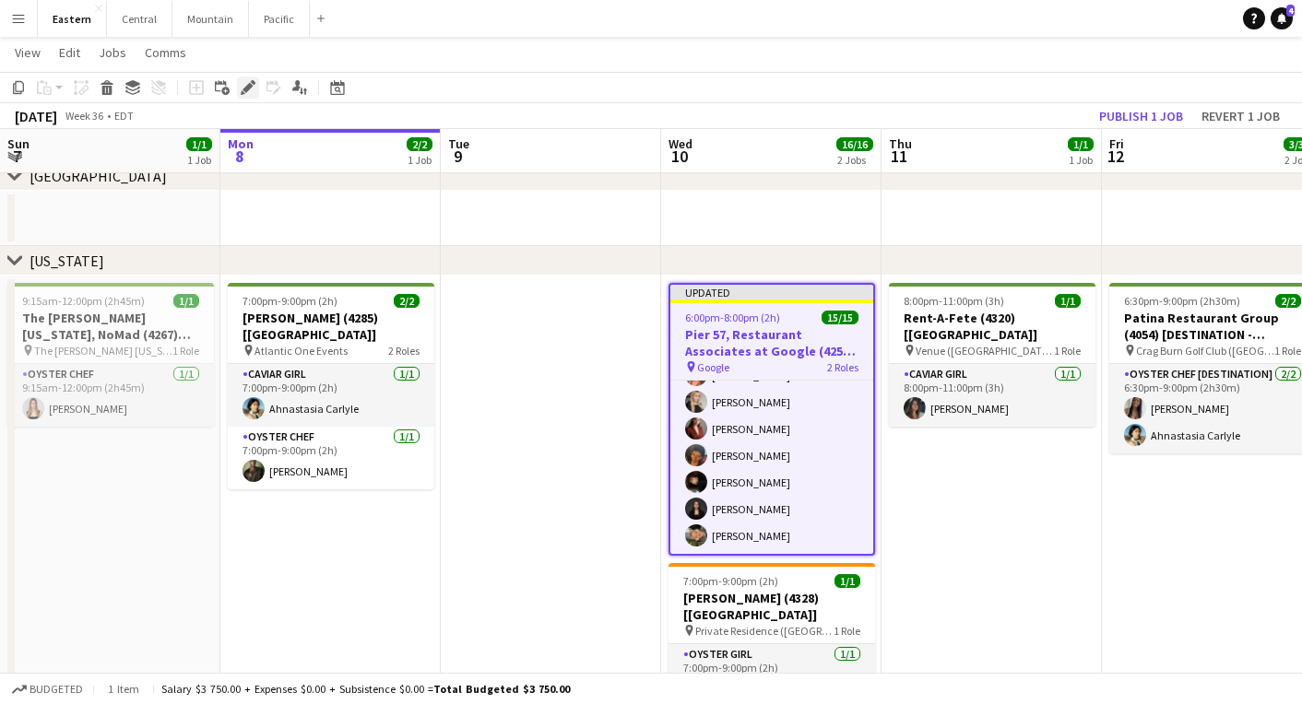
click at [243, 87] on icon "Edit" at bounding box center [248, 87] width 15 height 15
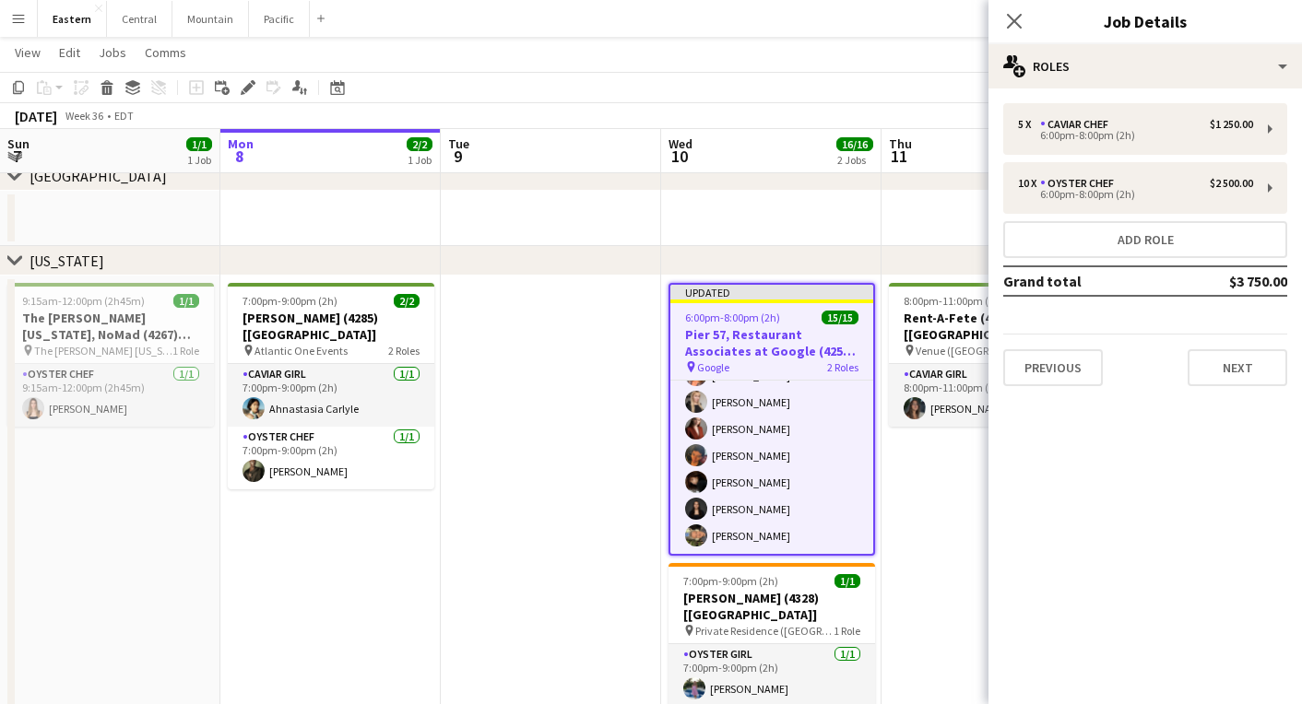
click at [1178, 92] on div "5 x Caviar Chef $1 250.00 6:00pm-8:00pm (2h) 10 x Oyster Chef $2 500.00 6:00pm-…" at bounding box center [1144, 245] width 313 height 313
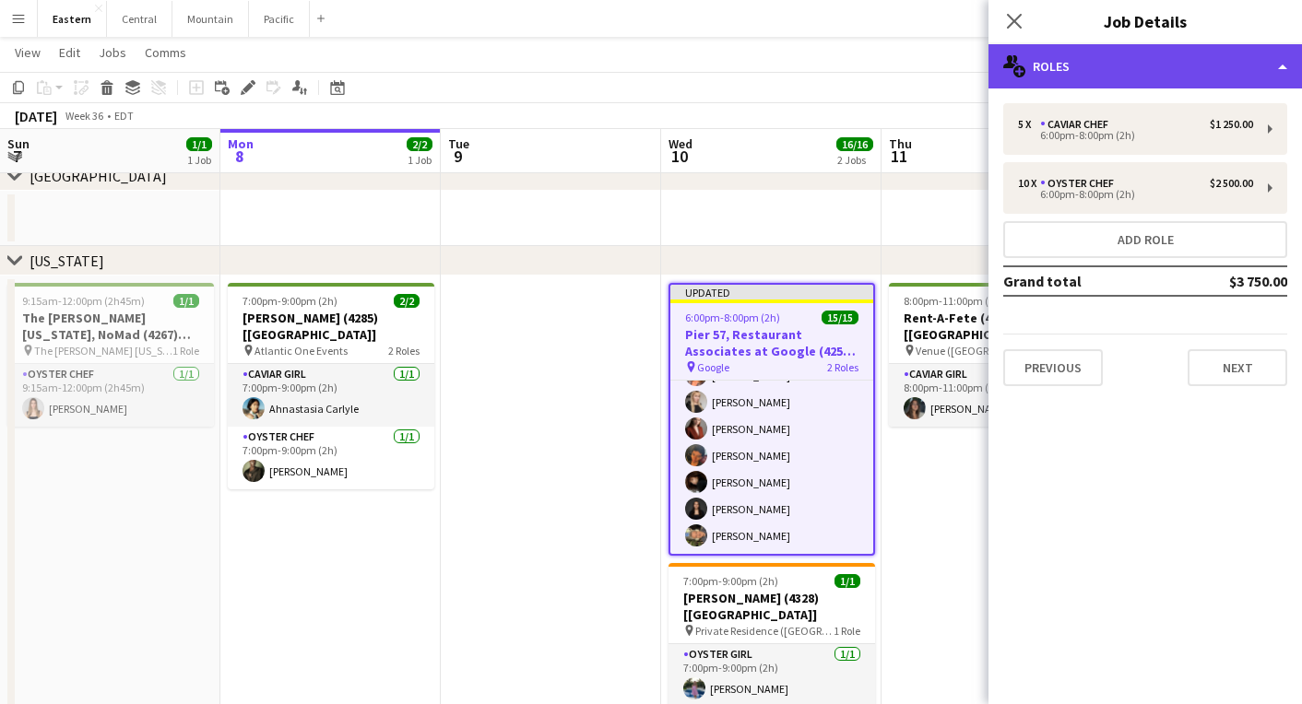
click at [1175, 65] on div "multiple-users-add Roles" at bounding box center [1144, 66] width 313 height 44
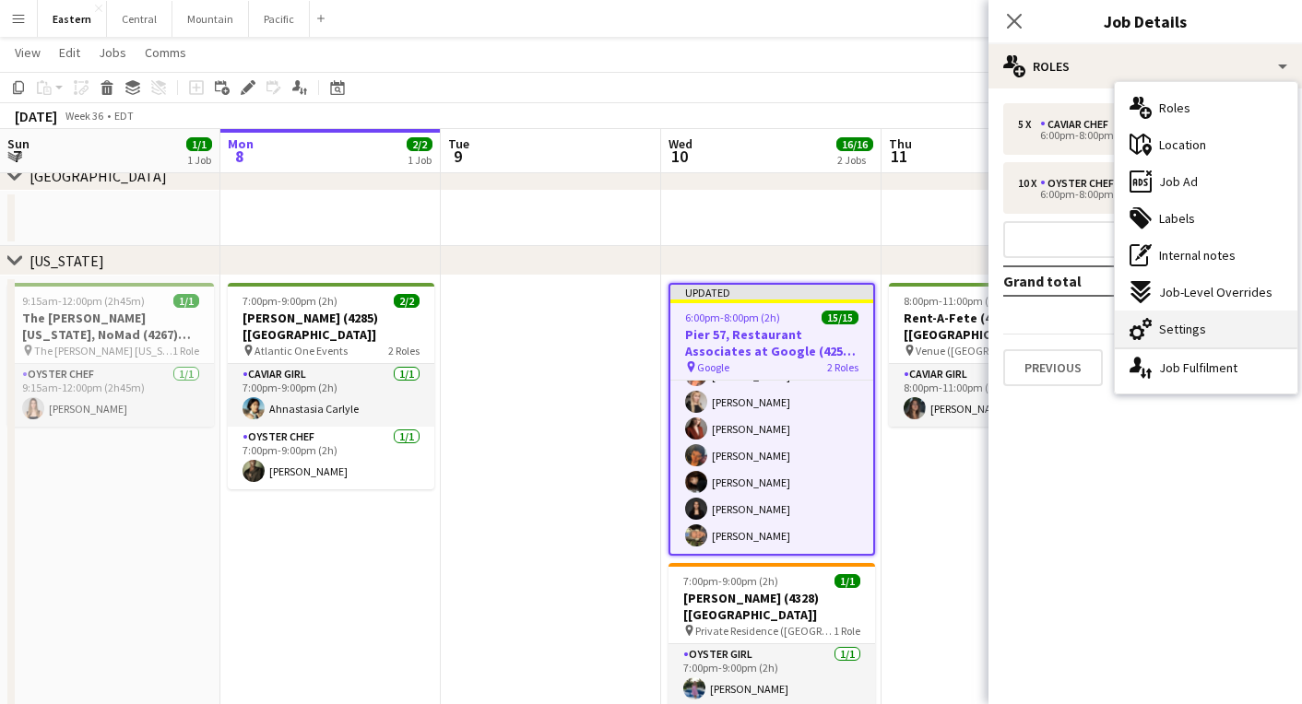
click at [1198, 320] on div "cog-double-3 Settings" at bounding box center [1206, 329] width 183 height 37
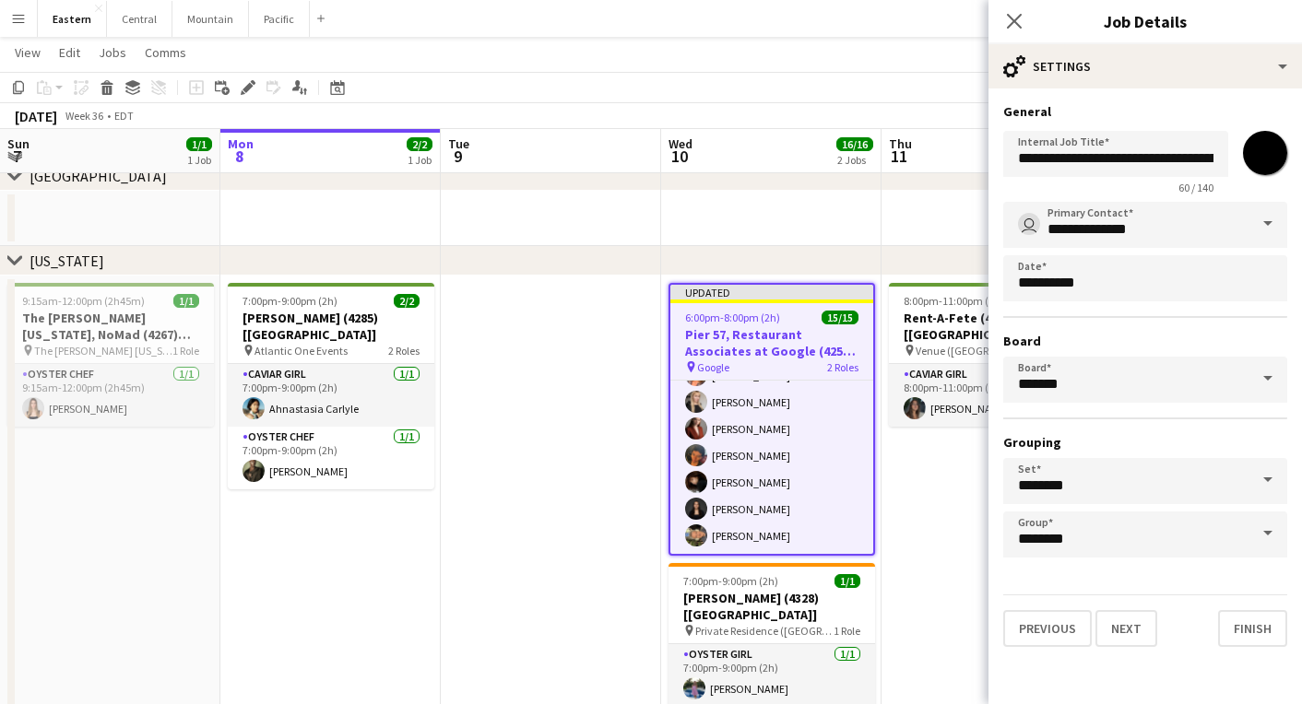
click at [1285, 147] on input "*******" at bounding box center [1265, 153] width 66 height 66
type input "*******"
click at [1232, 637] on button "Finish" at bounding box center [1252, 628] width 69 height 37
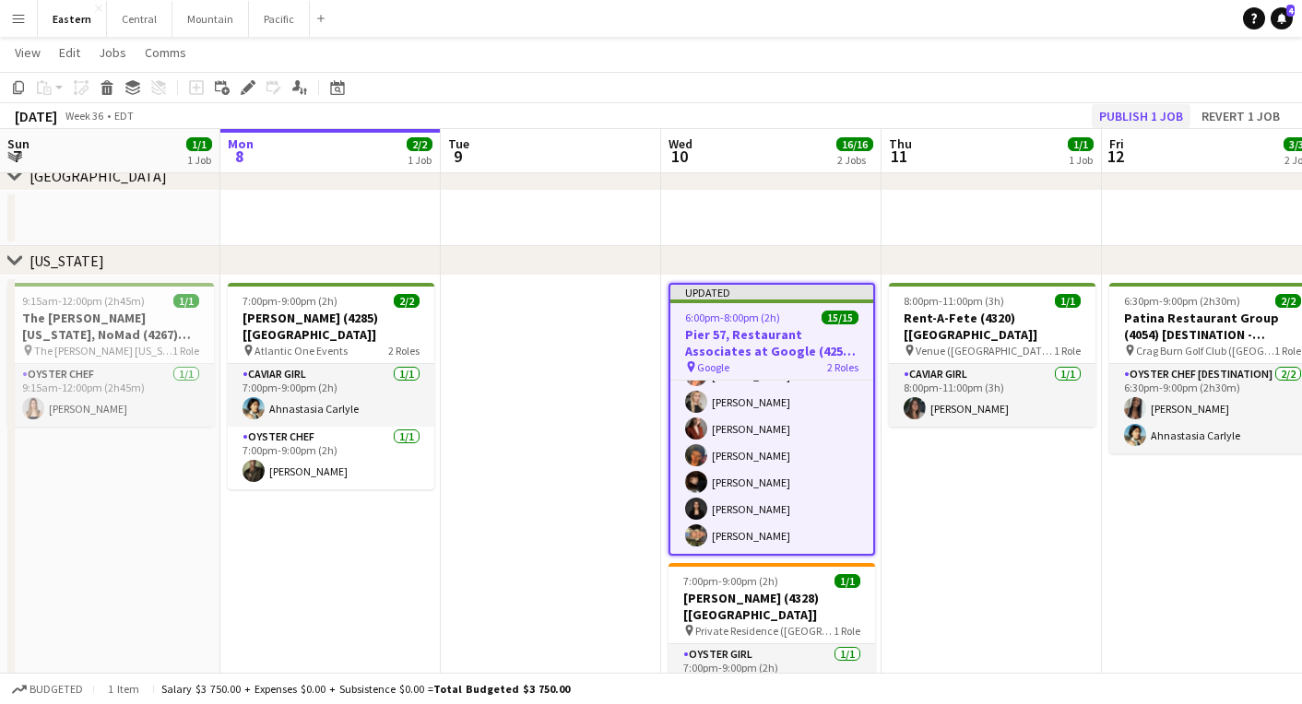
click at [1107, 121] on button "Publish 1 job" at bounding box center [1141, 116] width 99 height 24
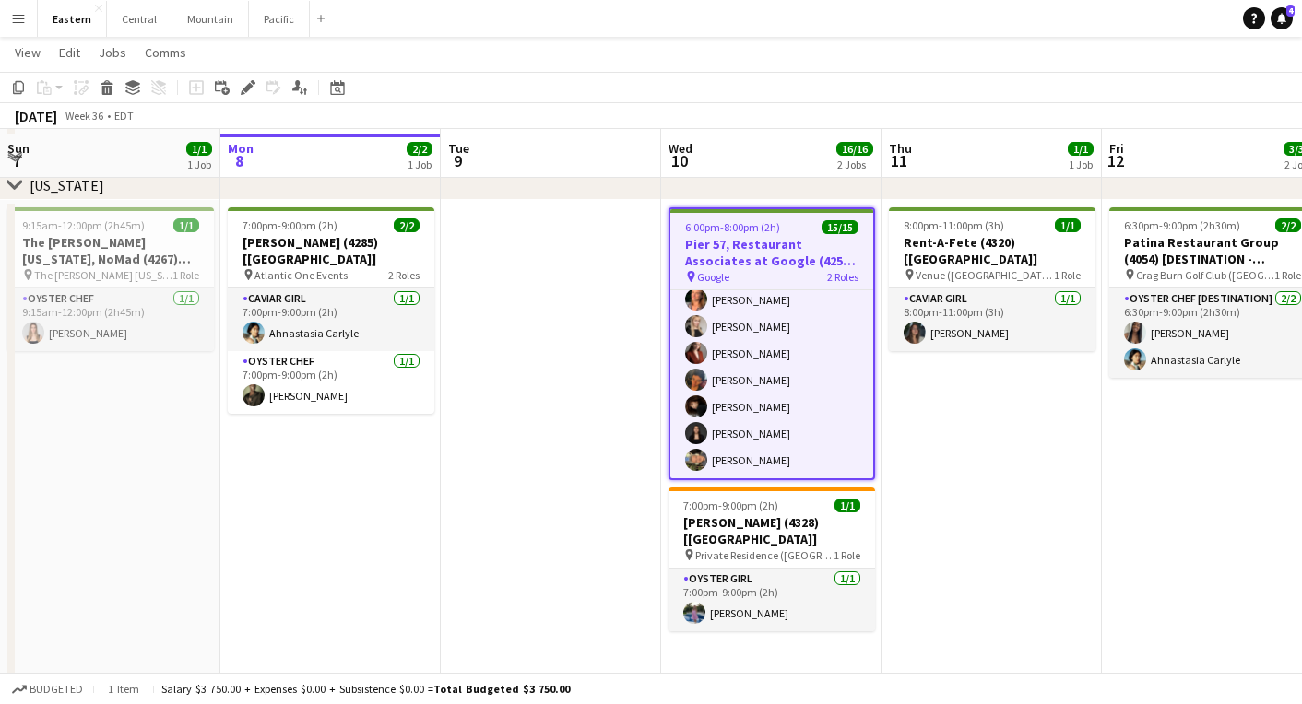
scroll to position [709, 0]
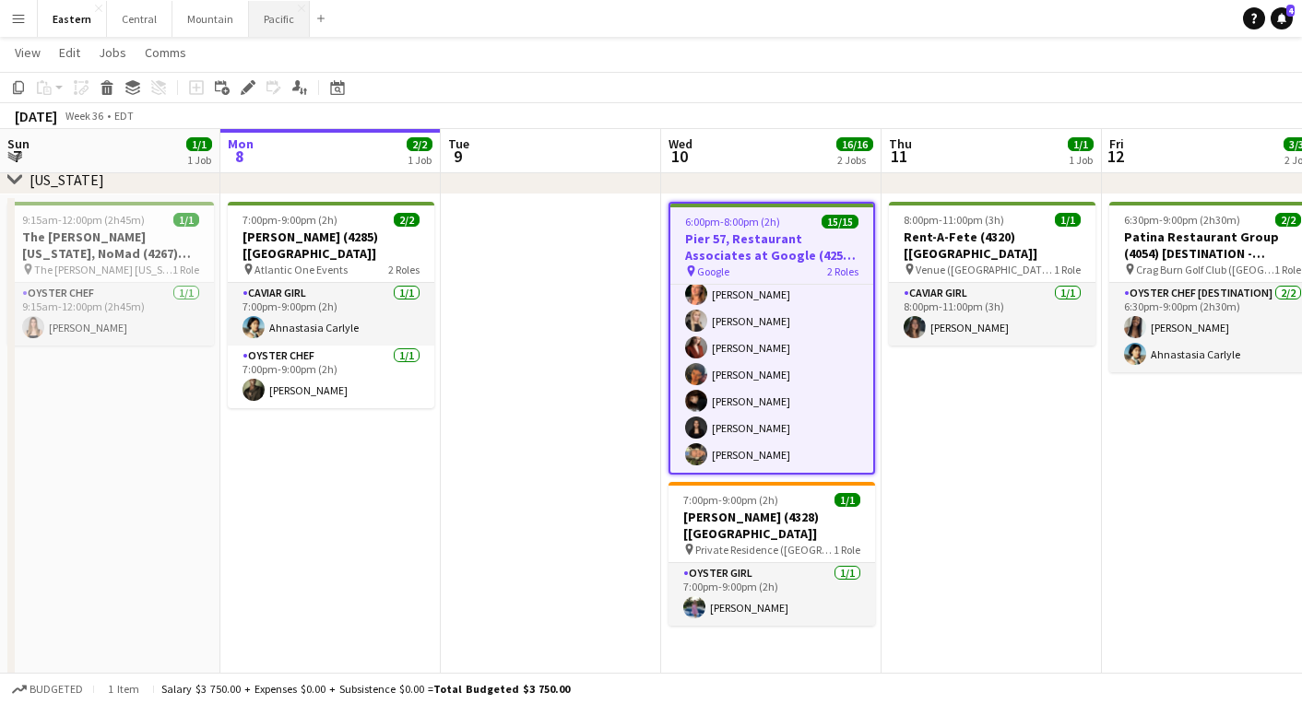
click at [262, 20] on button "Pacific Close" at bounding box center [279, 19] width 61 height 36
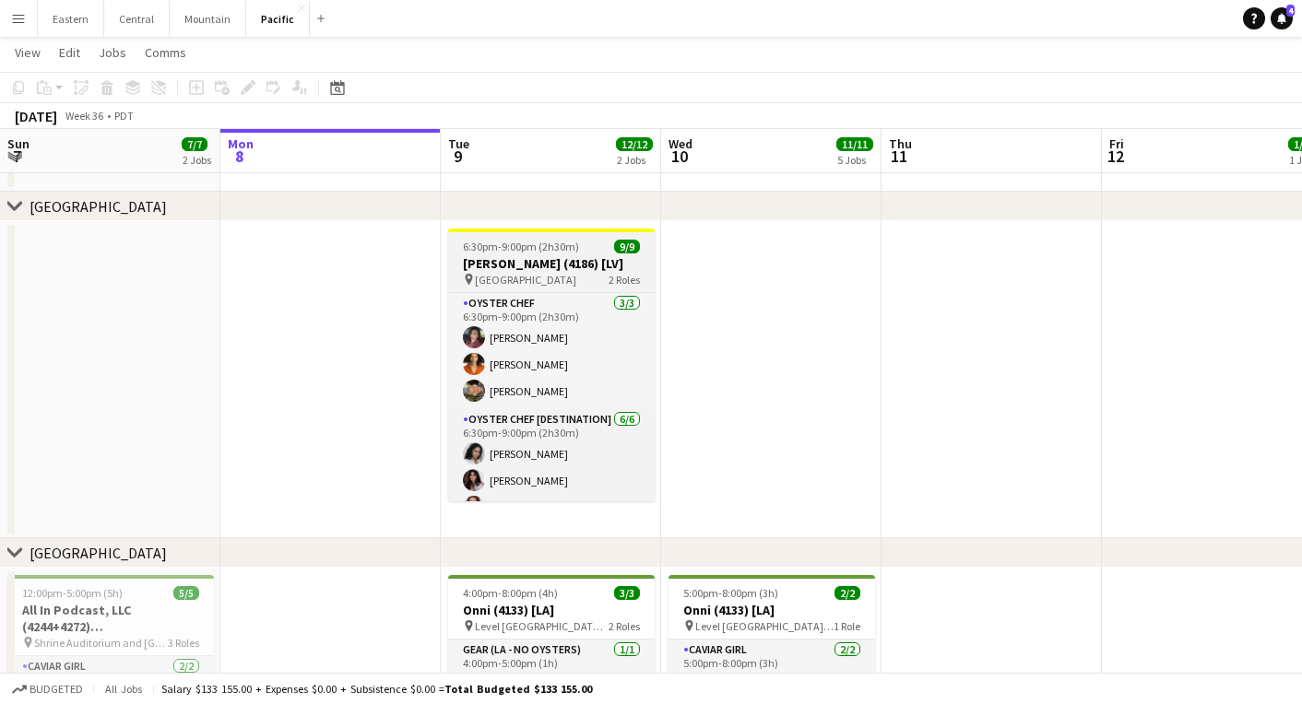
click at [506, 261] on h3 "[PERSON_NAME] (4186) [LV]" at bounding box center [551, 263] width 207 height 17
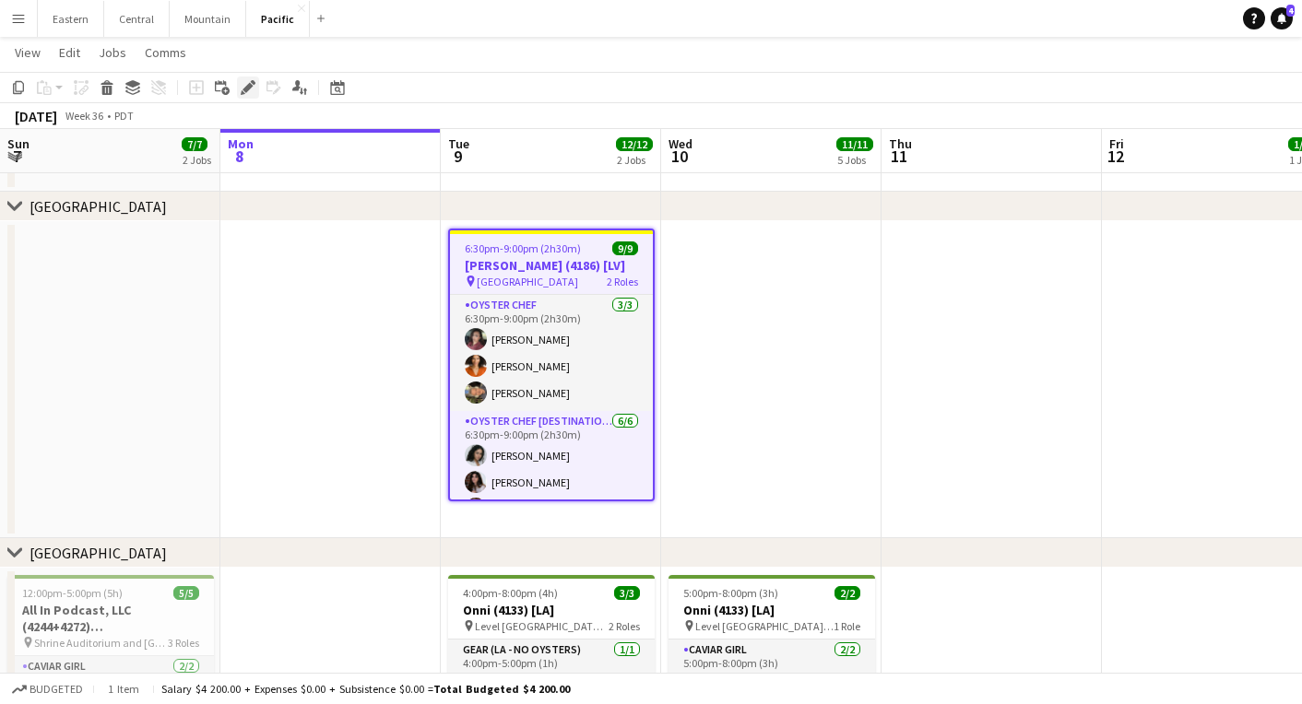
click at [245, 77] on div "Edit" at bounding box center [248, 88] width 22 height 22
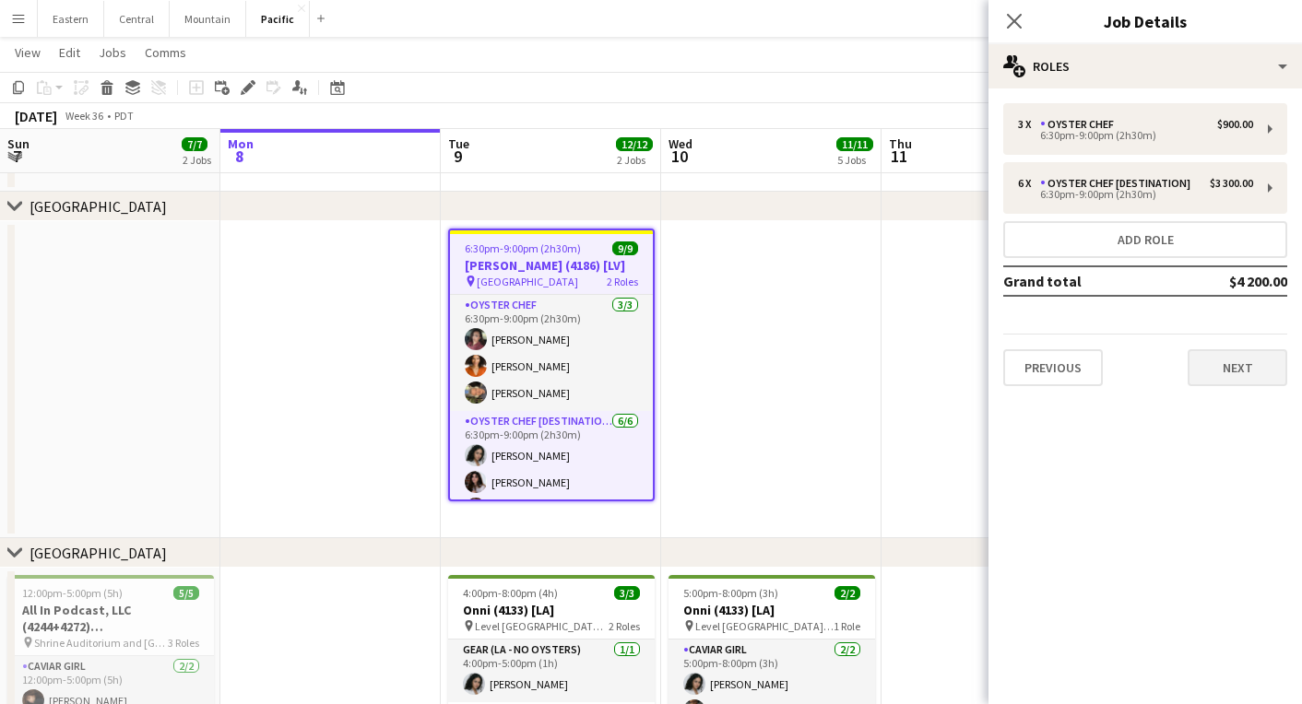
click at [1232, 374] on button "Next" at bounding box center [1238, 367] width 100 height 37
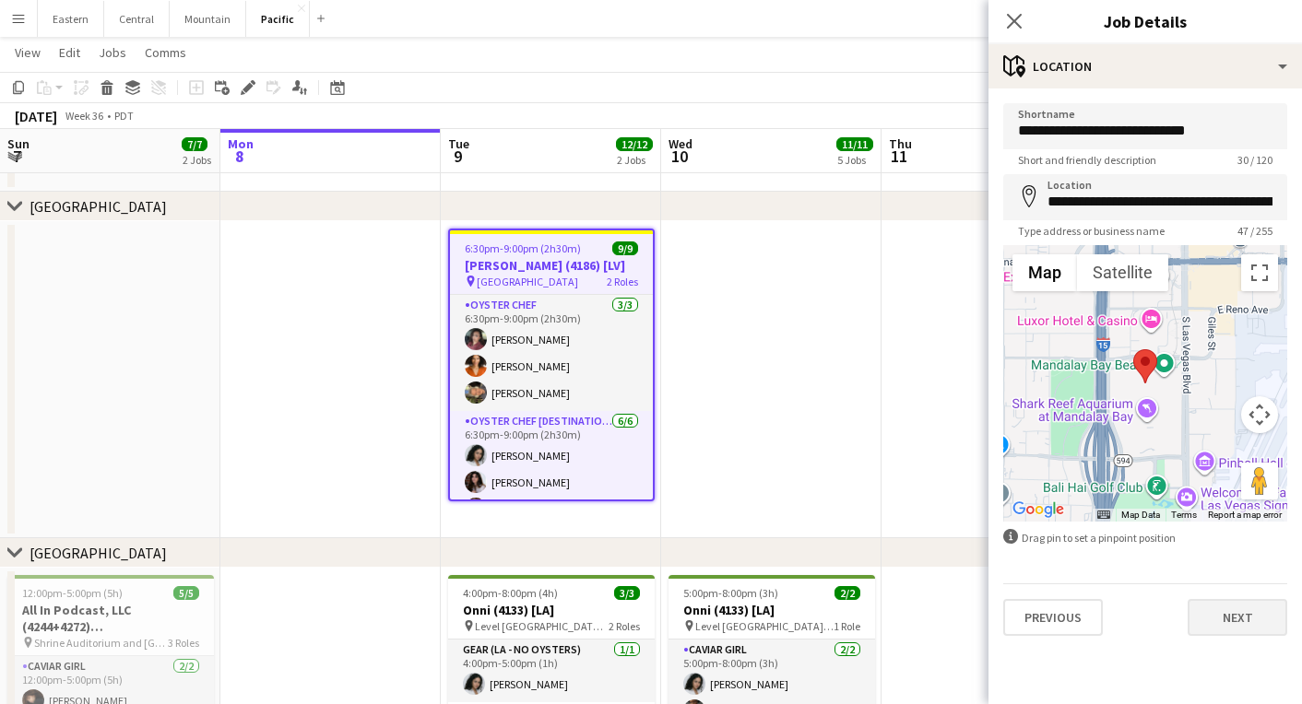
click at [1235, 619] on button "Next" at bounding box center [1238, 617] width 100 height 37
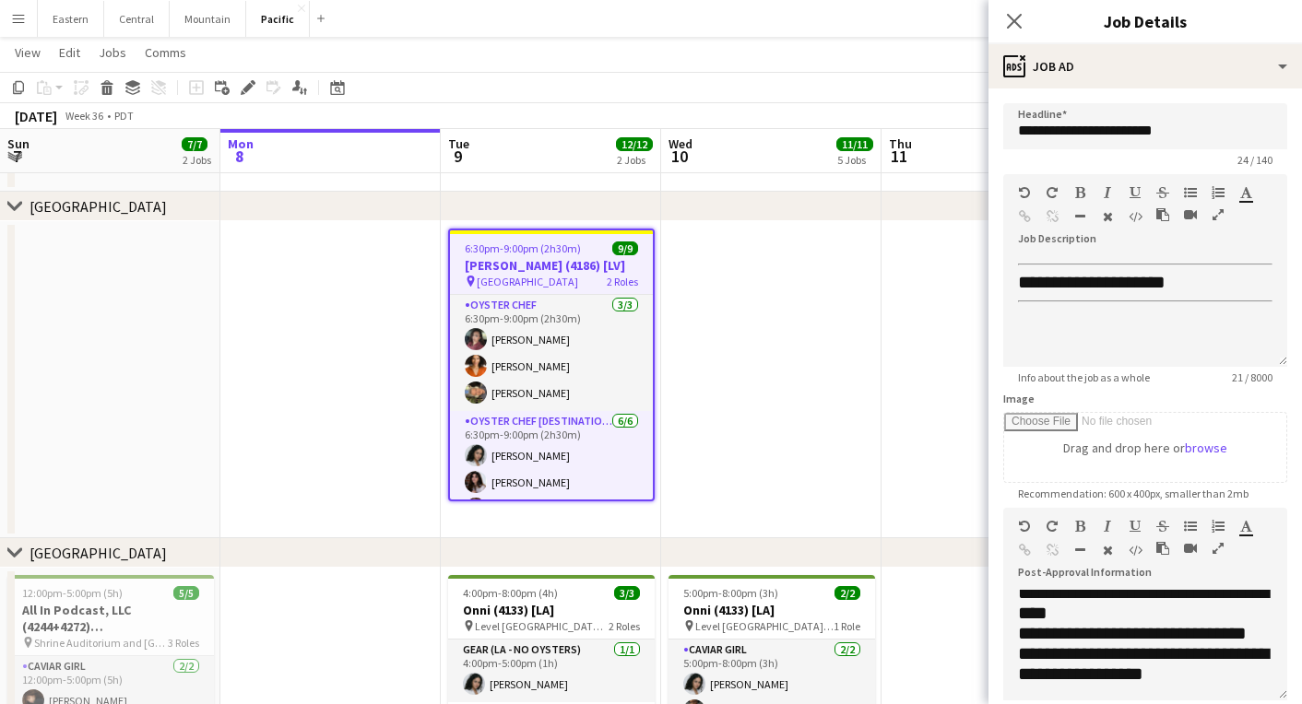
scroll to position [321, 0]
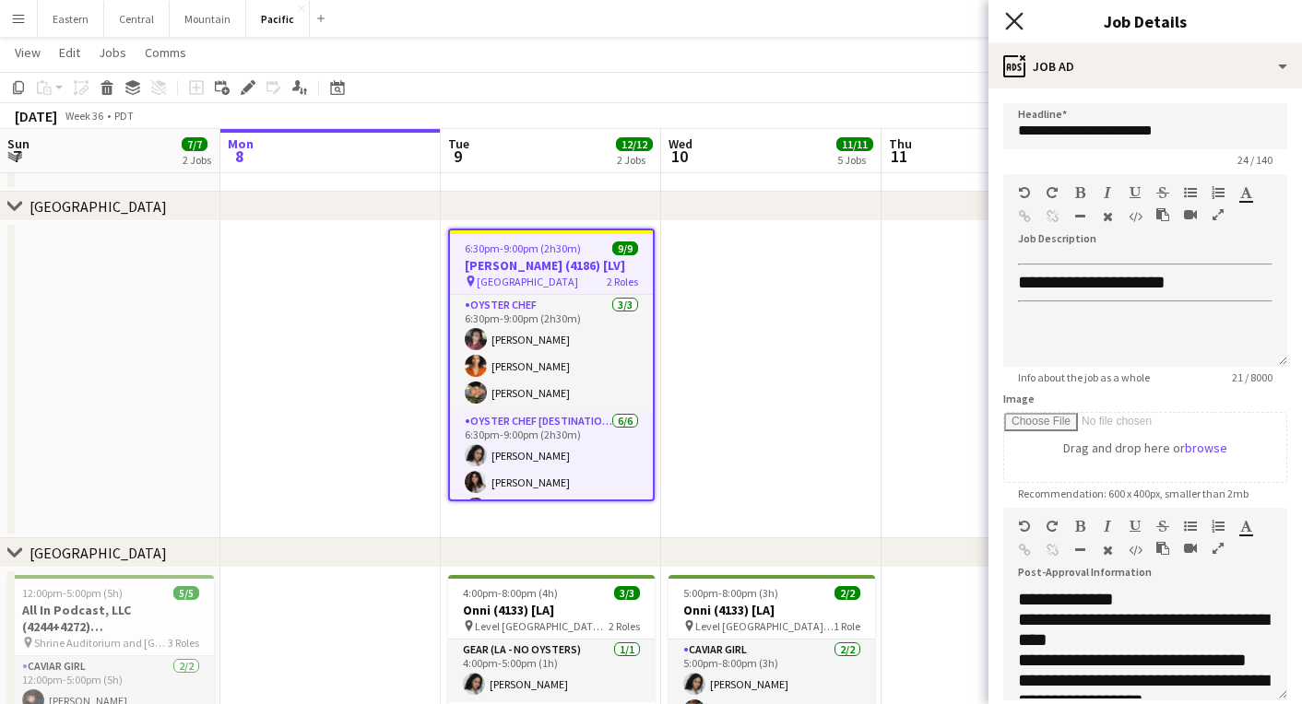
click at [1011, 17] on icon at bounding box center [1014, 21] width 18 height 18
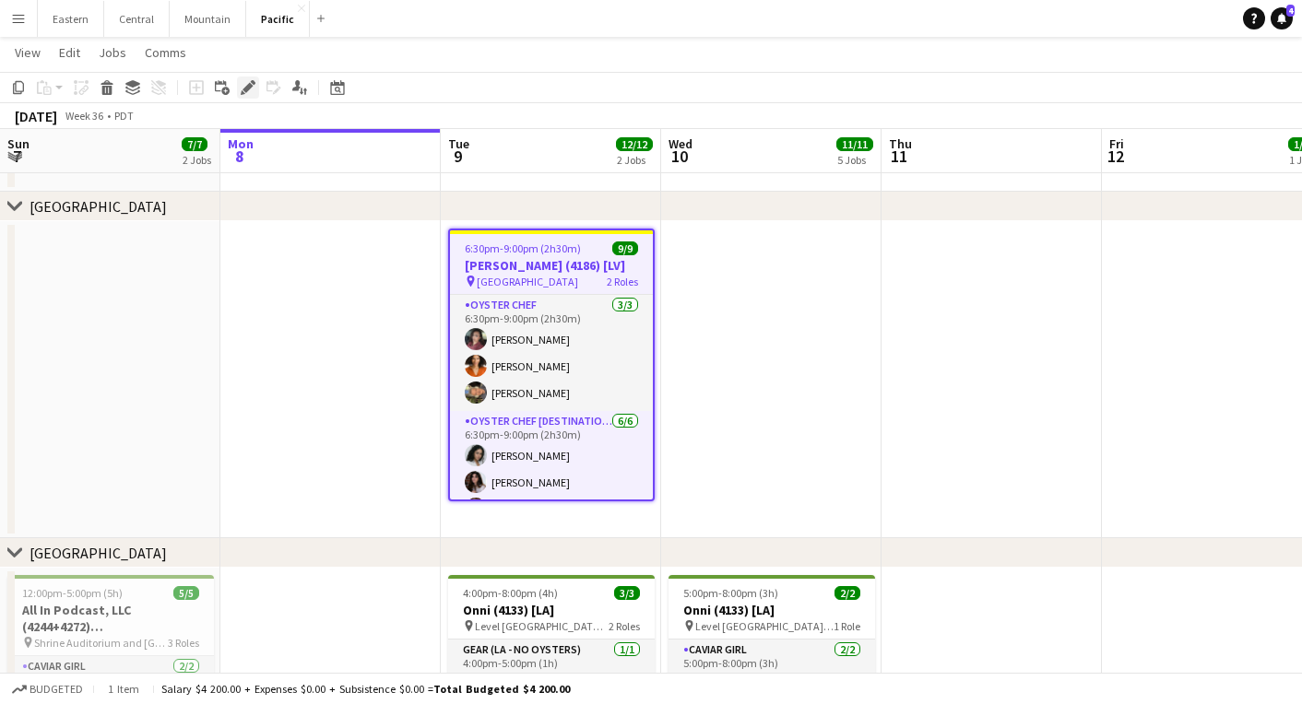
click at [238, 80] on div "Edit" at bounding box center [248, 88] width 22 height 22
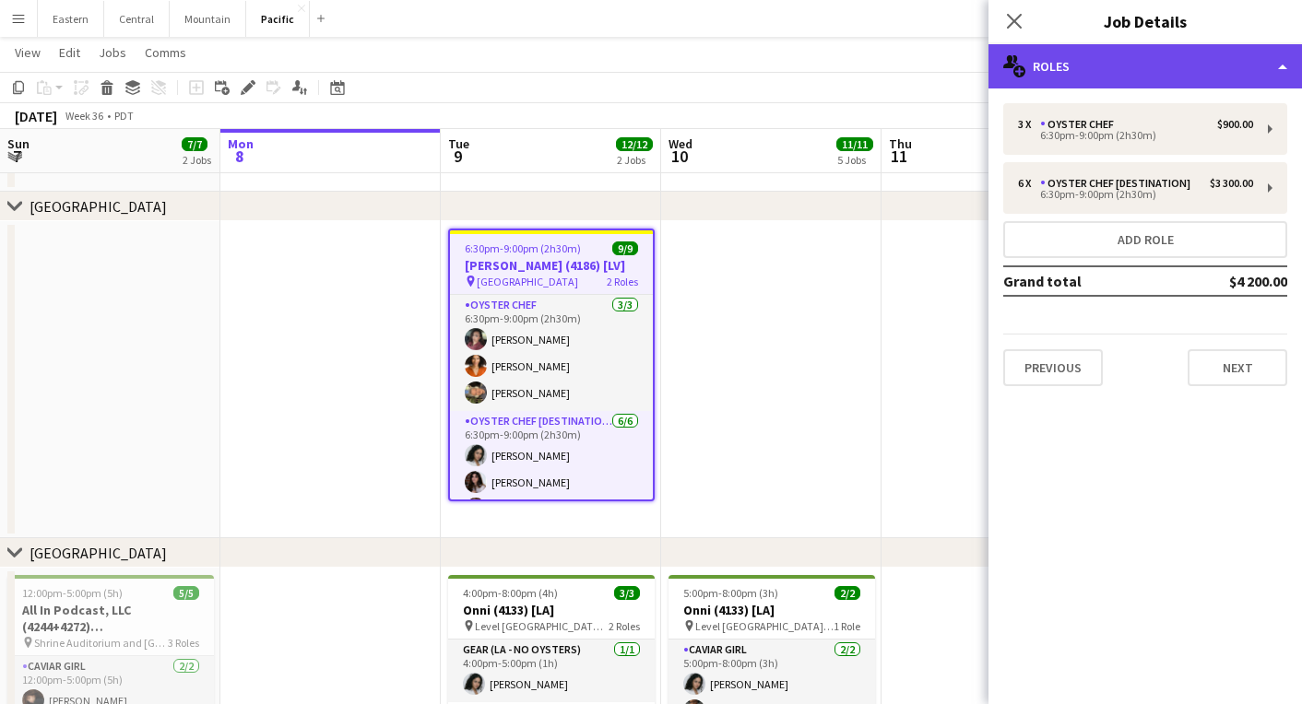
click at [1077, 77] on div "multiple-users-add Roles" at bounding box center [1144, 66] width 313 height 44
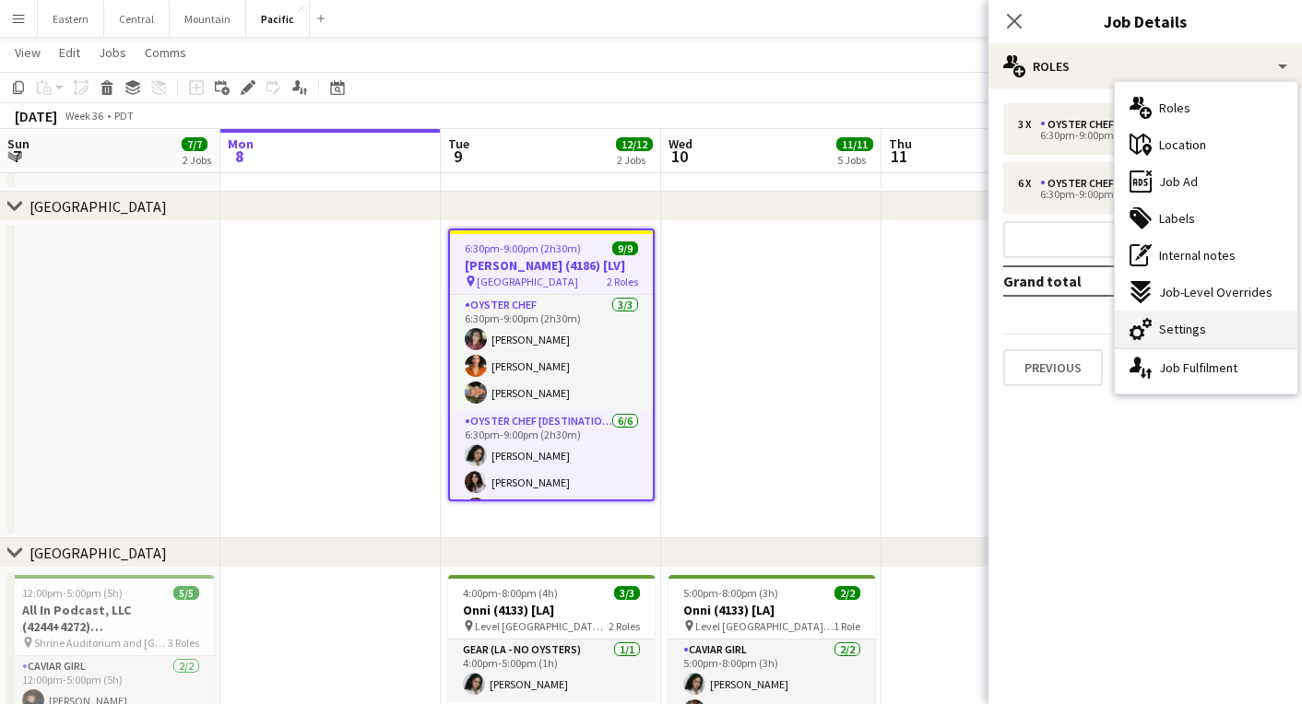
click at [1181, 342] on div "cog-double-3 Settings" at bounding box center [1206, 329] width 183 height 37
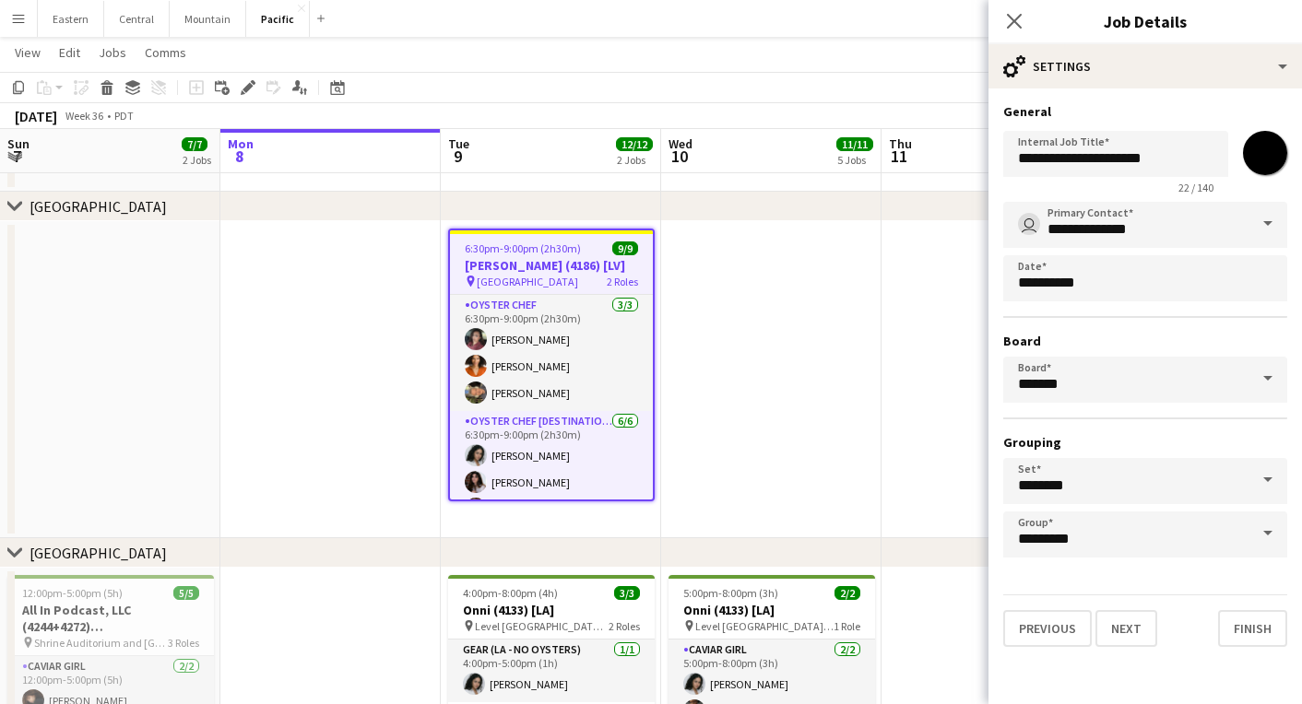
click at [837, 285] on app-date-cell at bounding box center [771, 379] width 220 height 317
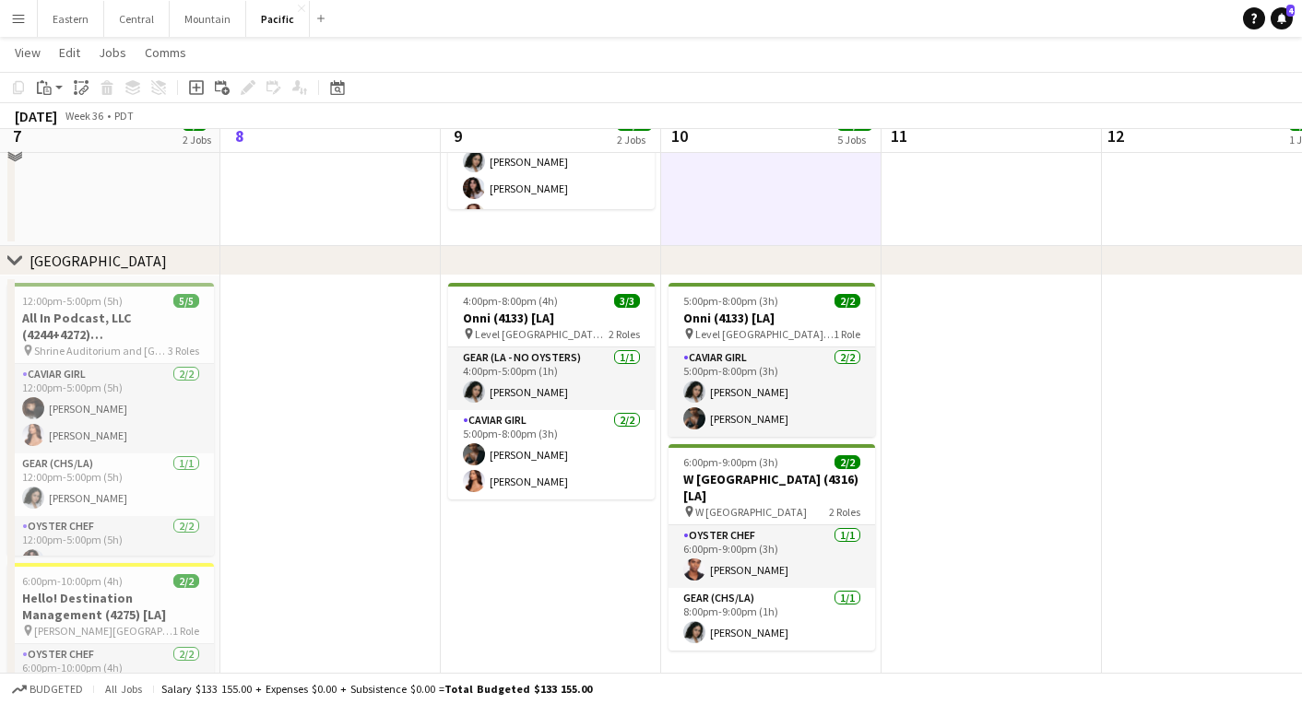
scroll to position [372, 0]
